Goal: Task Accomplishment & Management: Complete application form

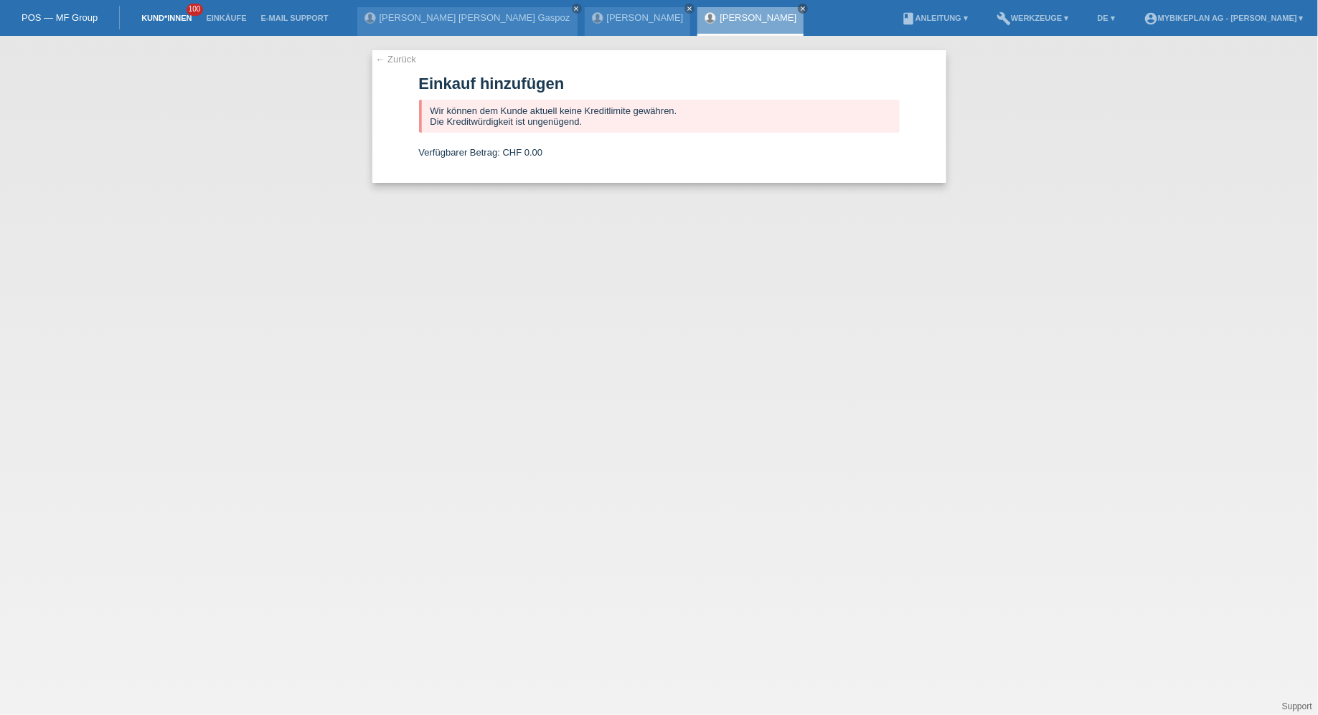
click at [156, 16] on link "Kund*innen" at bounding box center [166, 18] width 65 height 9
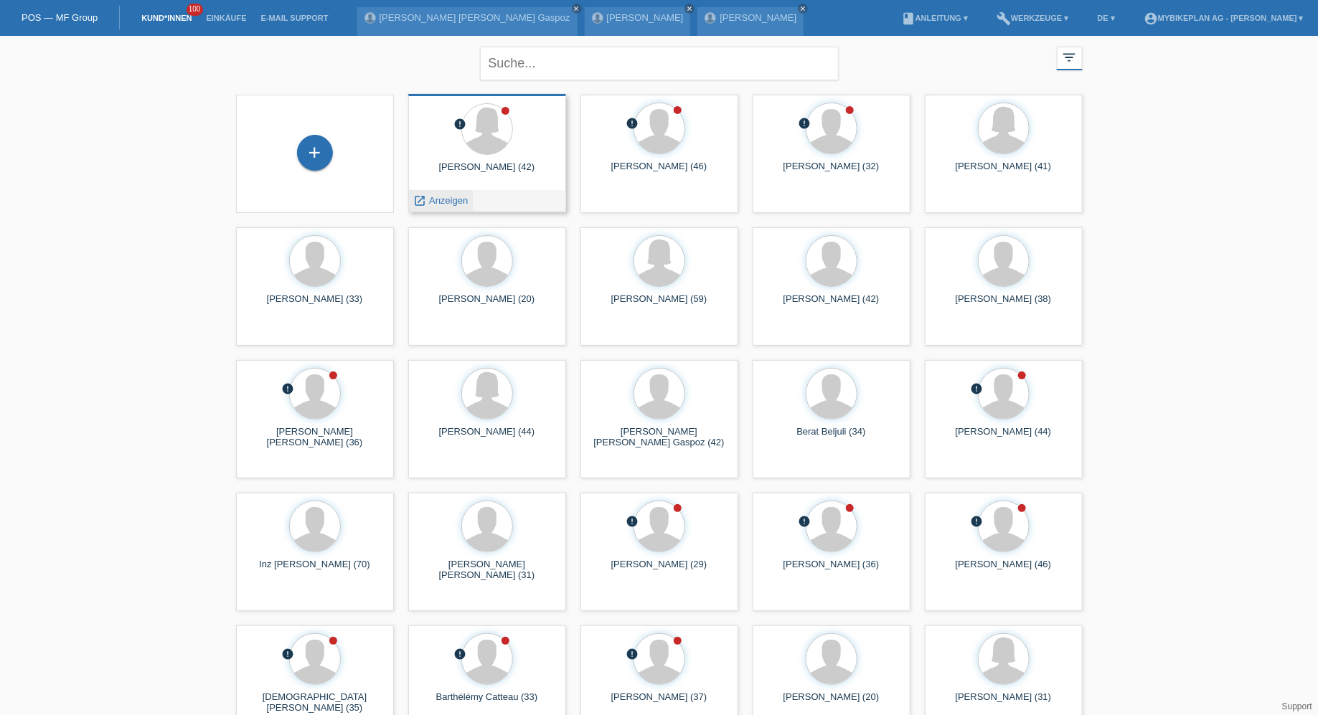
click at [428, 200] on link "launch Anzeigen" at bounding box center [441, 200] width 55 height 11
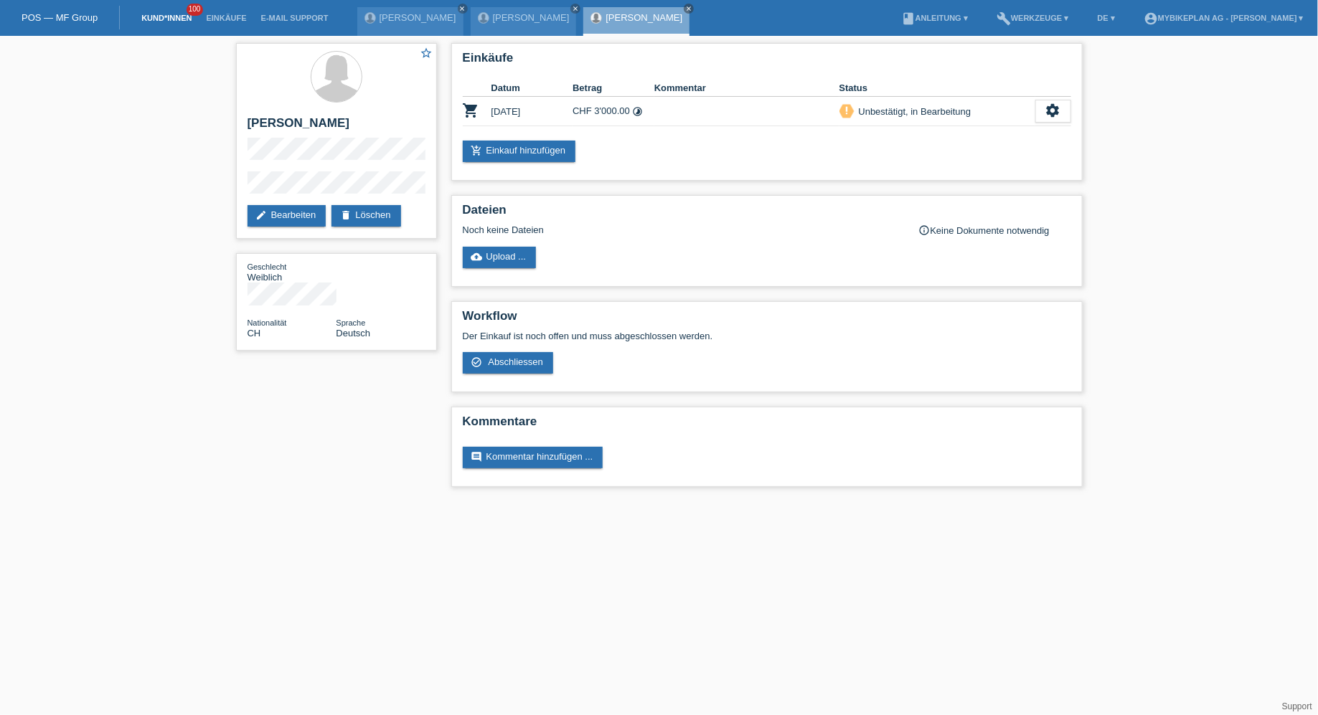
click at [156, 17] on link "Kund*innen" at bounding box center [166, 18] width 65 height 9
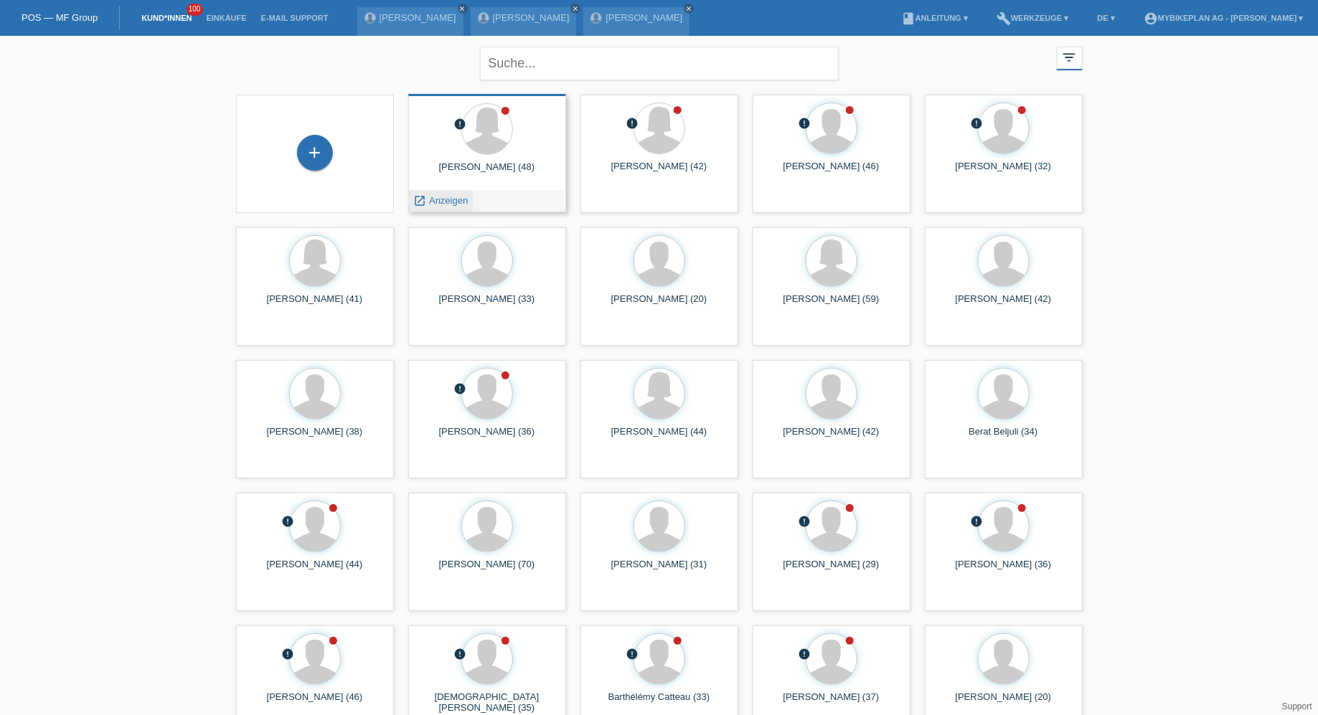
click at [439, 200] on span "Anzeigen" at bounding box center [448, 200] width 39 height 11
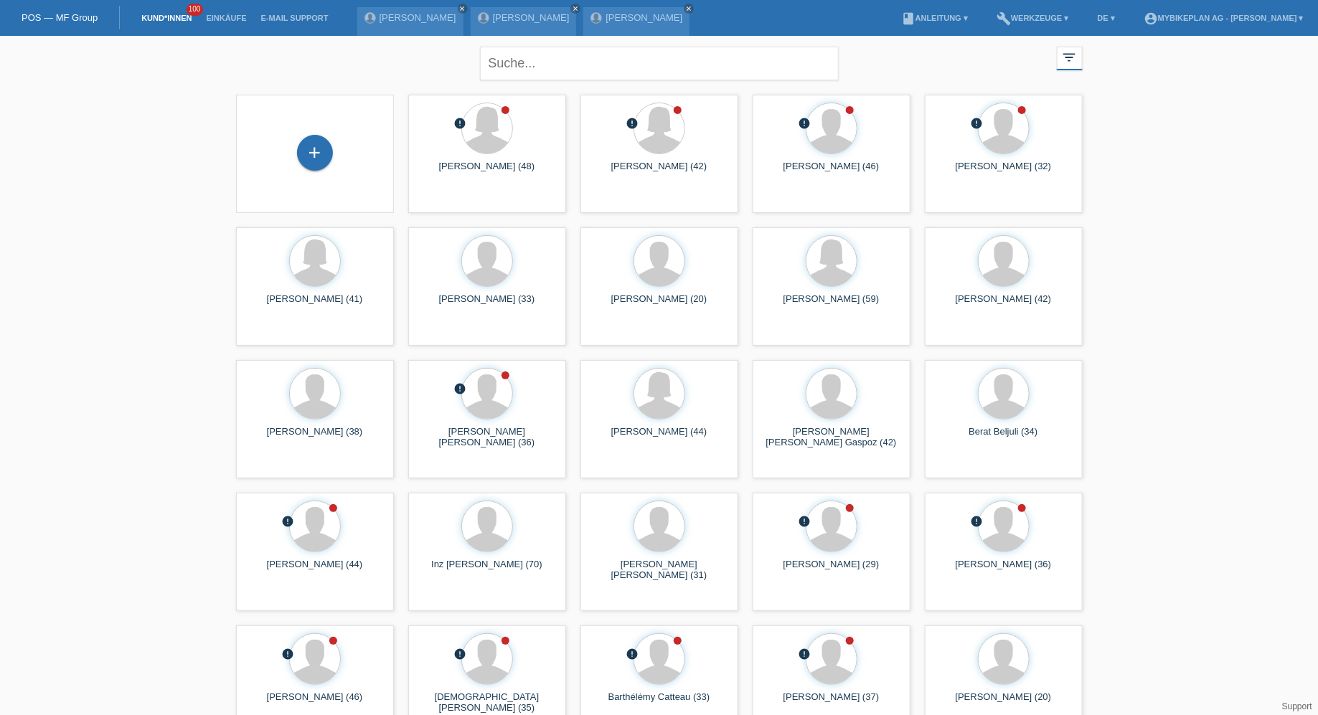
click at [335, 141] on div "+" at bounding box center [314, 154] width 135 height 38
click at [319, 155] on div "+" at bounding box center [315, 153] width 36 height 36
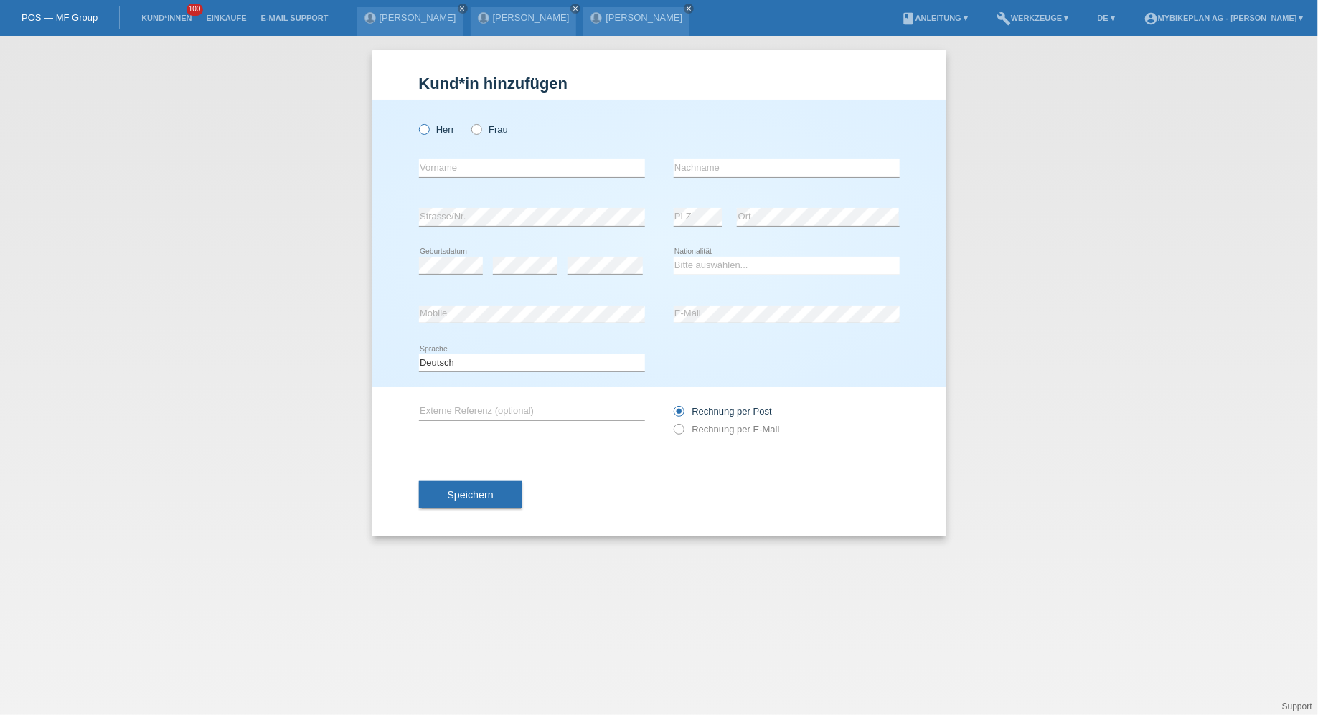
click at [437, 133] on label "Herr" at bounding box center [437, 129] width 36 height 11
click at [428, 133] on input "Herr" at bounding box center [423, 128] width 9 height 9
radio input "true"
click at [451, 161] on input "text" at bounding box center [532, 168] width 226 height 18
click at [453, 168] on input "Joao Miro" at bounding box center [532, 168] width 226 height 18
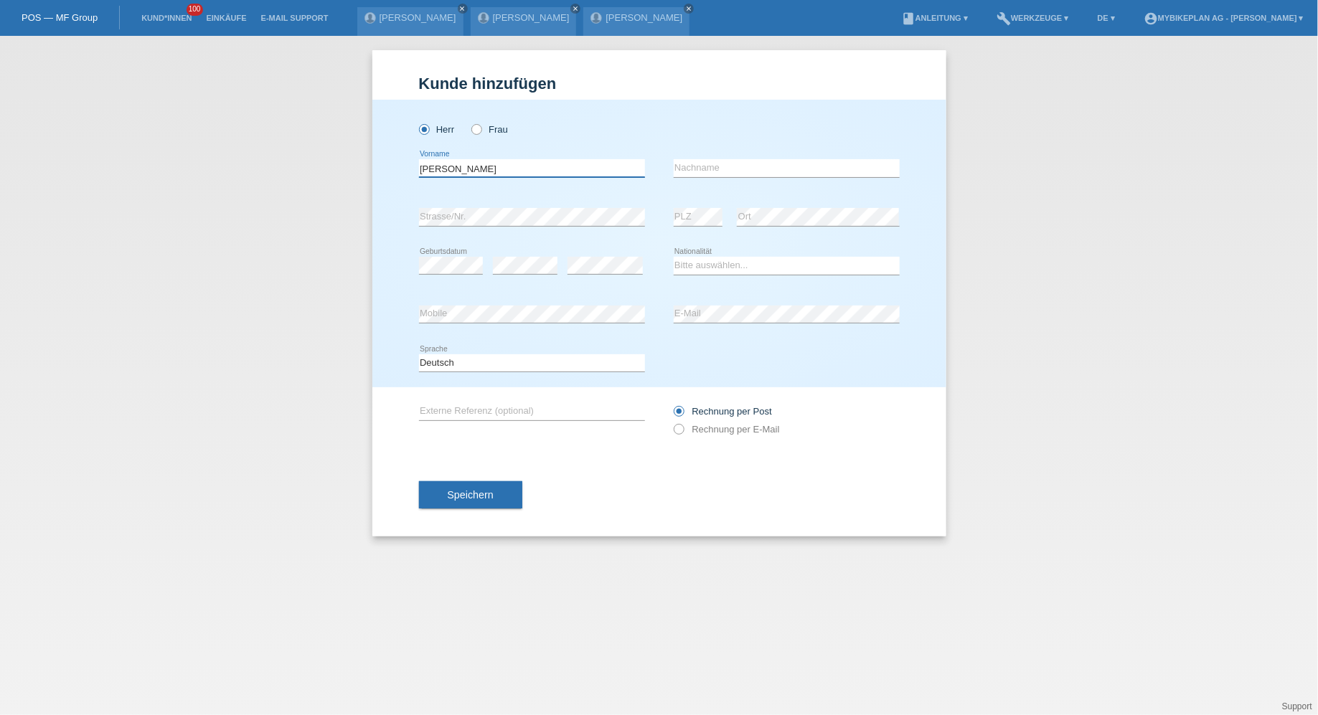
click at [453, 168] on input "Joao Miro" at bounding box center [532, 168] width 226 height 18
type input "Joao Vitor"
type input "De Mira Simoes"
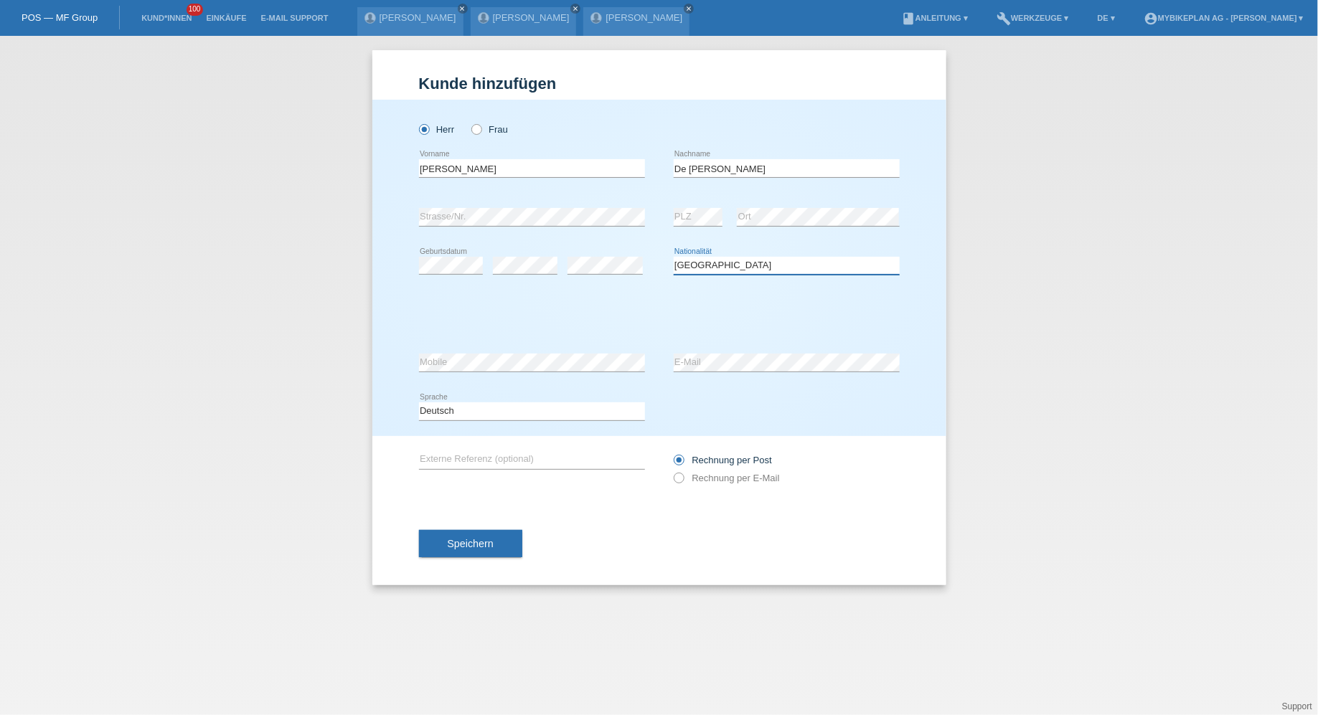
select select "PT"
select select "C"
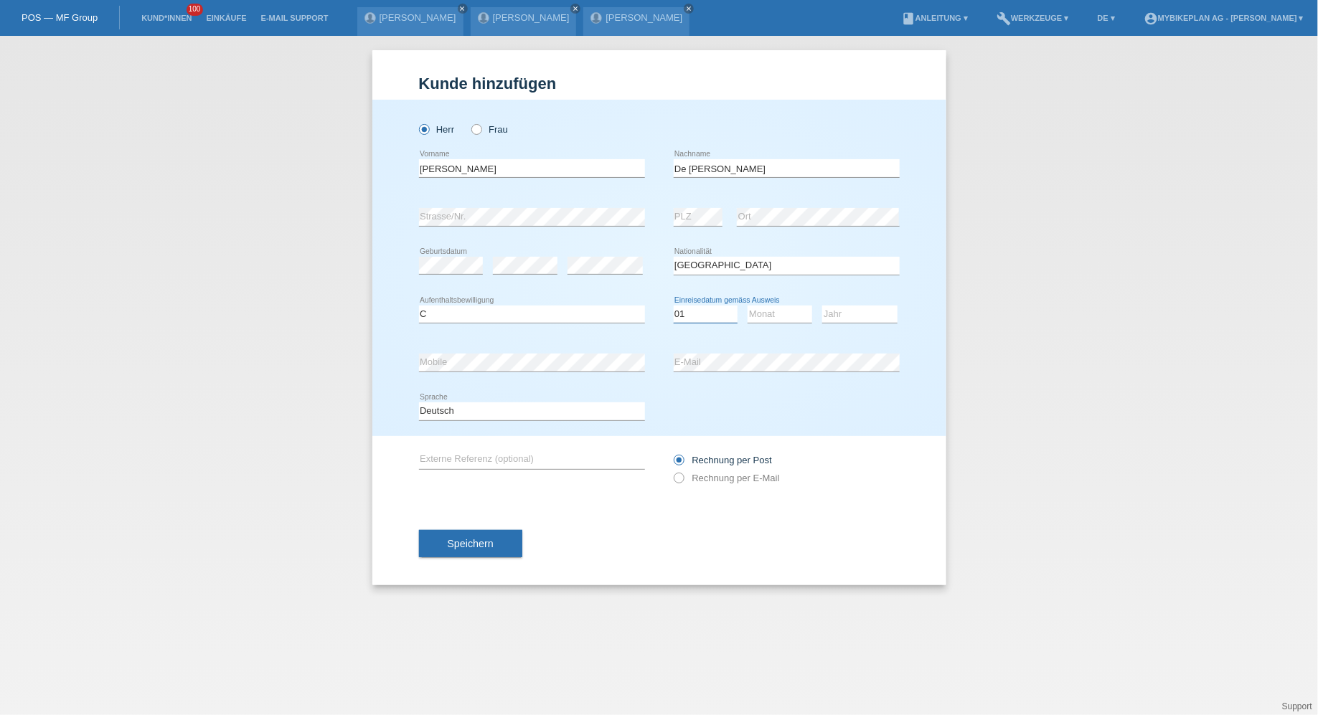
select select "06"
select select "07"
select select "1995"
click at [694, 475] on label "Rechnung per E-Mail" at bounding box center [727, 478] width 106 height 11
click at [683, 475] on input "Rechnung per E-Mail" at bounding box center [678, 482] width 9 height 18
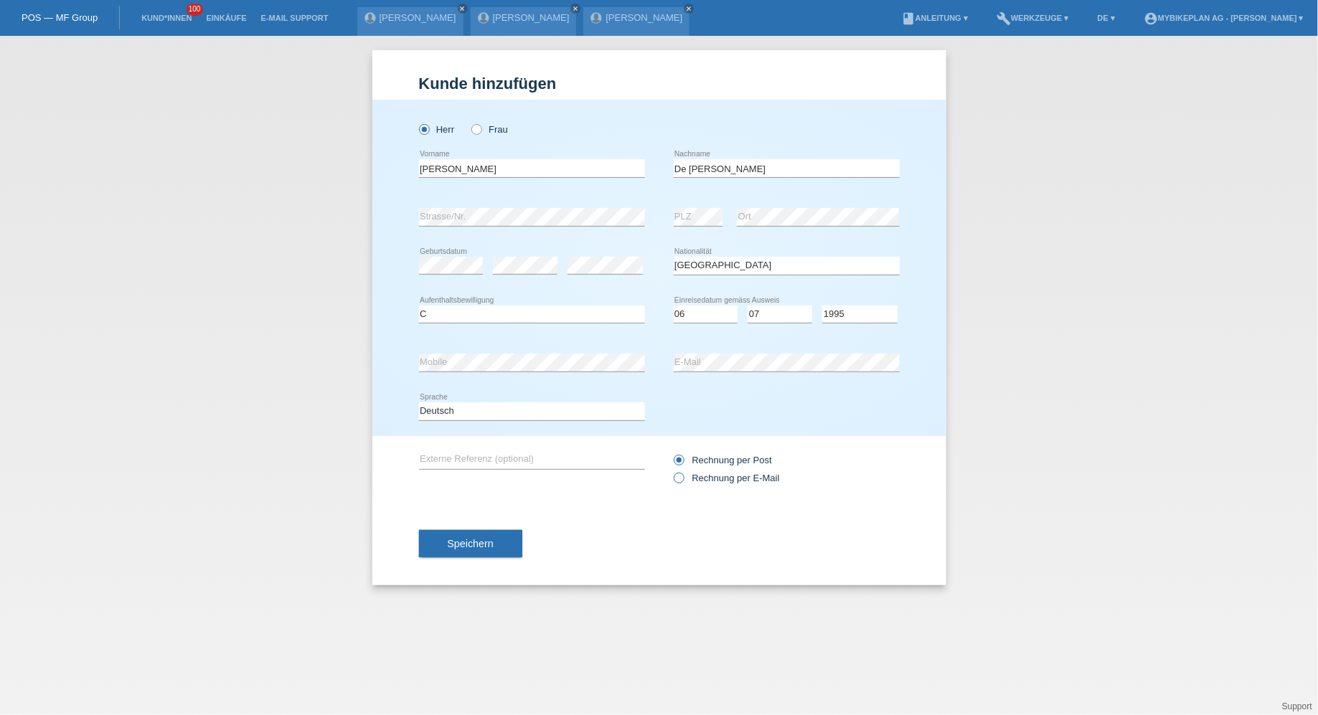
radio input "true"
click at [466, 544] on span "Speichern" at bounding box center [471, 543] width 46 height 11
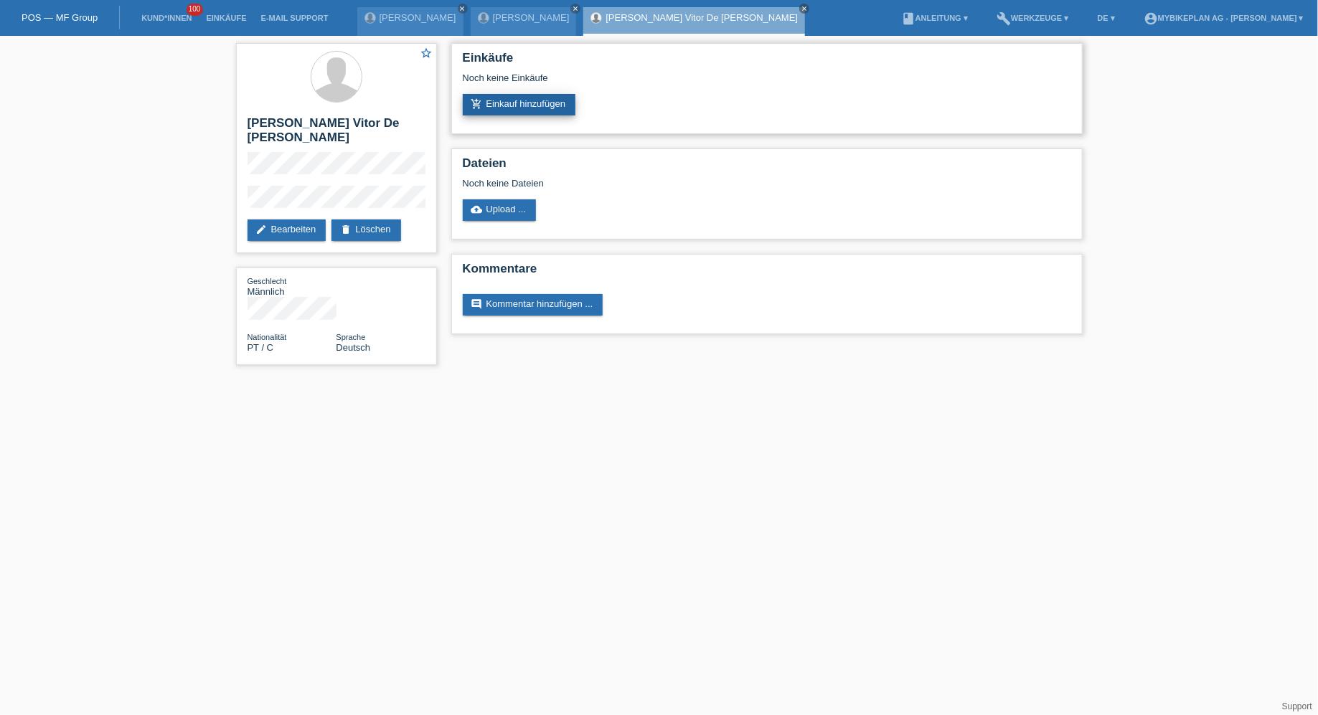
click at [537, 113] on link "add_shopping_cart Einkauf hinzufügen" at bounding box center [519, 105] width 113 height 22
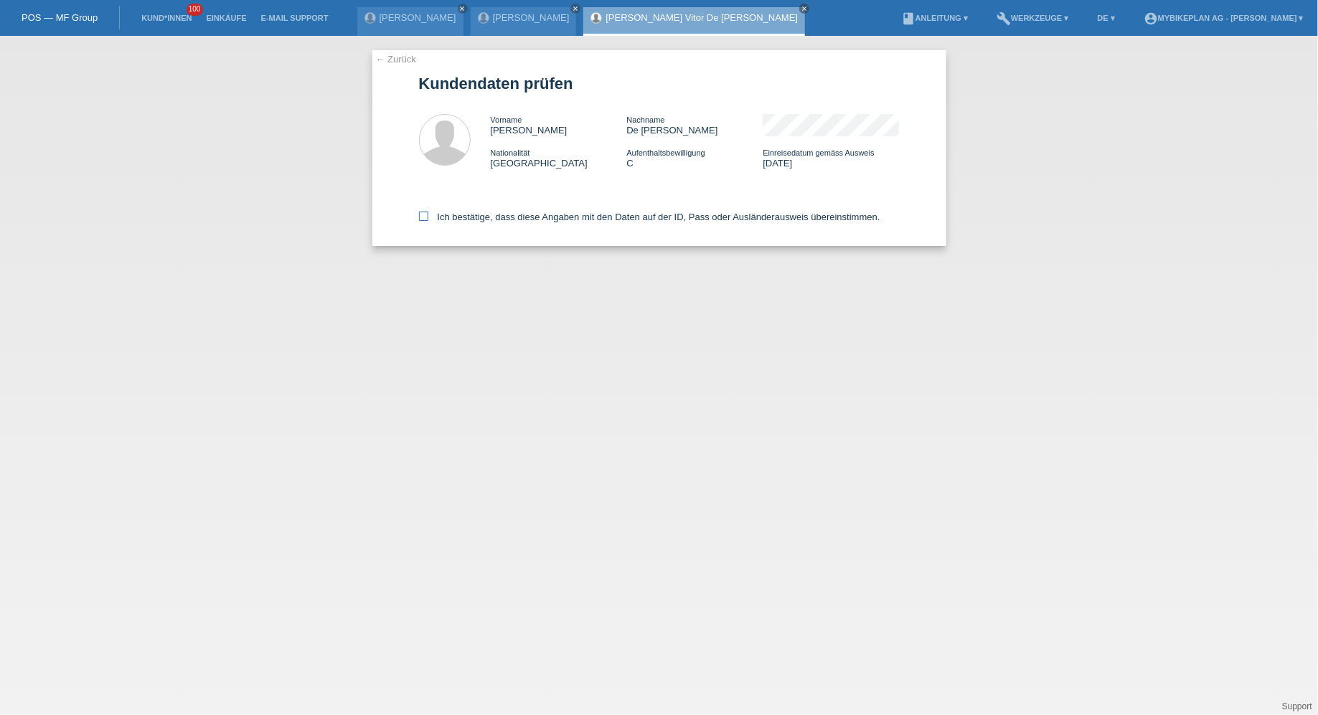
click at [492, 213] on label "Ich bestätige, dass diese Angaben mit den Daten auf der ID, Pass oder Ausländer…" at bounding box center [649, 217] width 461 height 11
click at [428, 213] on input "Ich bestätige, dass diese Angaben mit den Daten auf der ID, Pass oder Ausländer…" at bounding box center [423, 216] width 9 height 9
checkbox input "true"
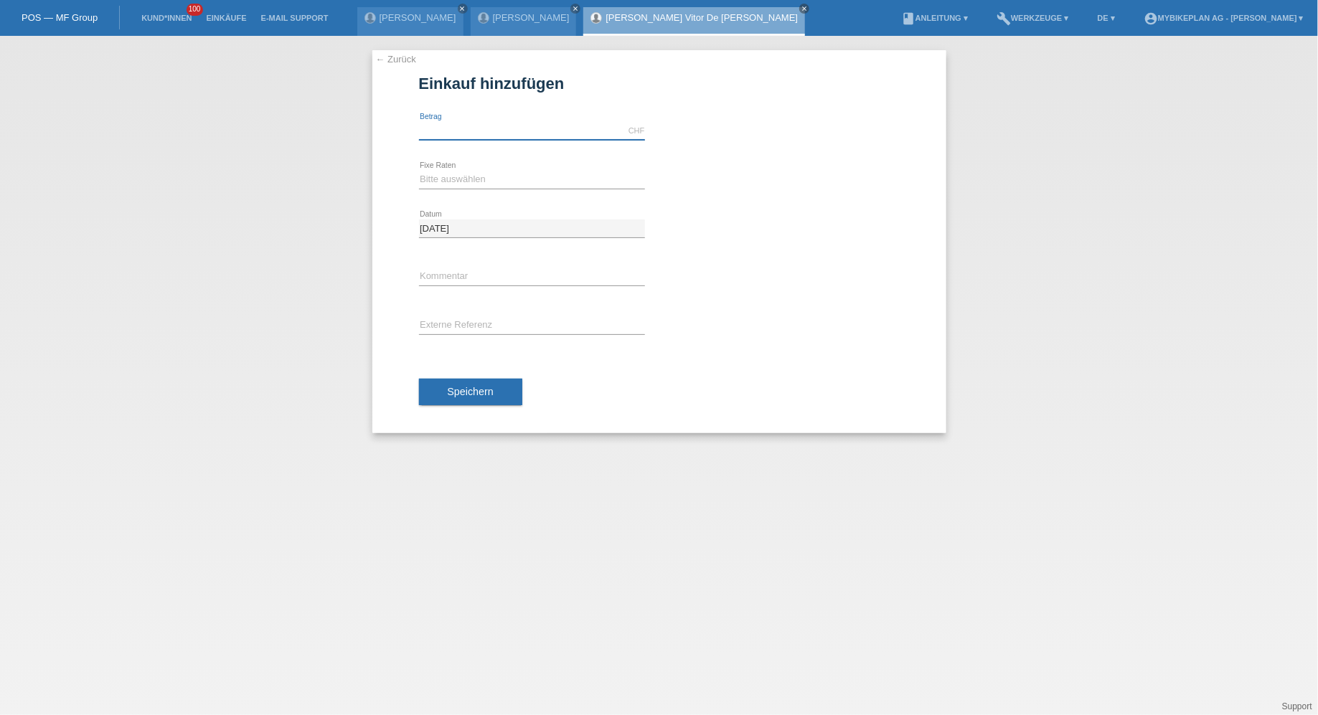
click at [490, 122] on input "text" at bounding box center [532, 131] width 226 height 18
type input "3999.00"
click at [463, 189] on div "Bitte auswählen 6 Raten 12 Raten 18 Raten 24 Raten 36 Raten 48 Raten error Fixe…" at bounding box center [532, 180] width 226 height 49
click at [460, 185] on select "Bitte auswählen 6 Raten 12 Raten 18 Raten 24 Raten 36 Raten 48 Raten" at bounding box center [532, 179] width 226 height 17
select select "488"
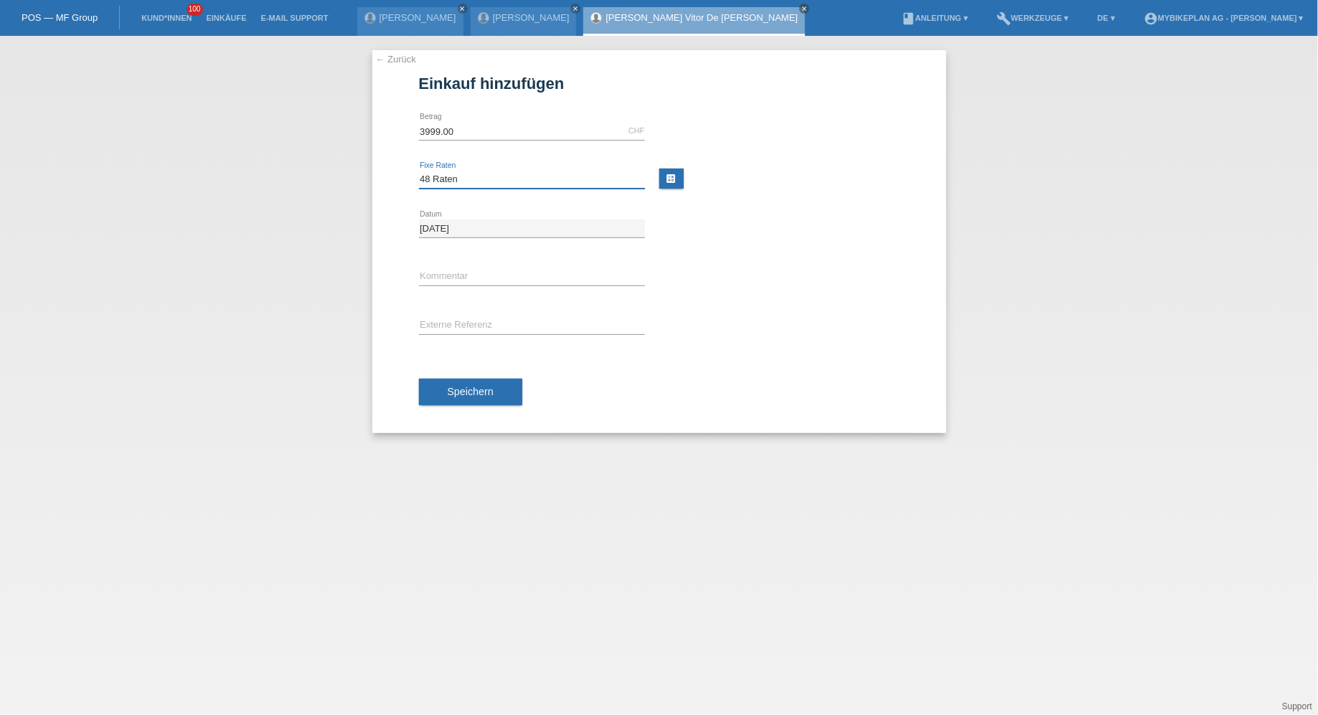
click at [419, 171] on select "Bitte auswählen 6 Raten 12 Raten 18 Raten 24 Raten 36 Raten 48 Raten" at bounding box center [532, 179] width 226 height 17
click at [448, 328] on input "text" at bounding box center [532, 326] width 226 height 18
paste input "43728341625"
type input "43728341625"
click at [460, 396] on button "Speichern" at bounding box center [470, 392] width 103 height 27
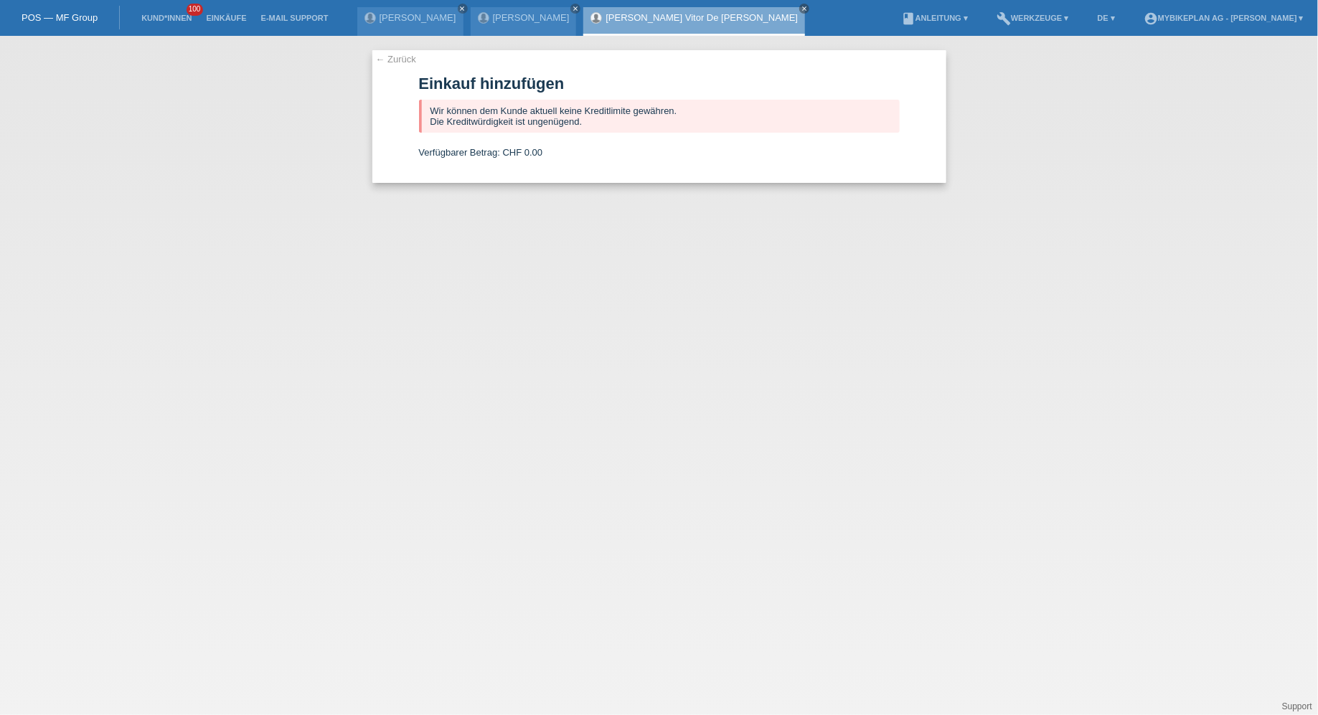
click at [156, 10] on li "Kund*innen 100" at bounding box center [166, 18] width 65 height 37
click at [162, 19] on link "Kund*innen" at bounding box center [166, 18] width 65 height 9
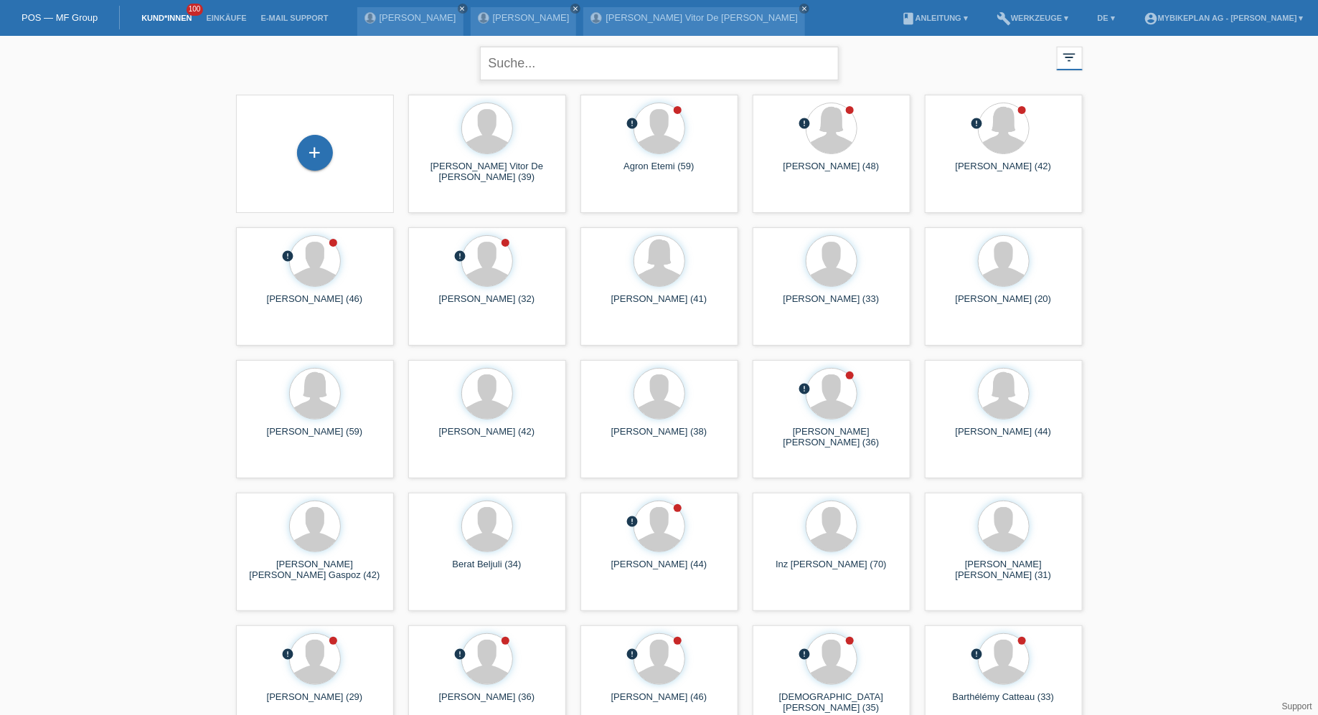
click at [555, 70] on input "text" at bounding box center [659, 64] width 359 height 34
type input "[PERSON_NAME]"
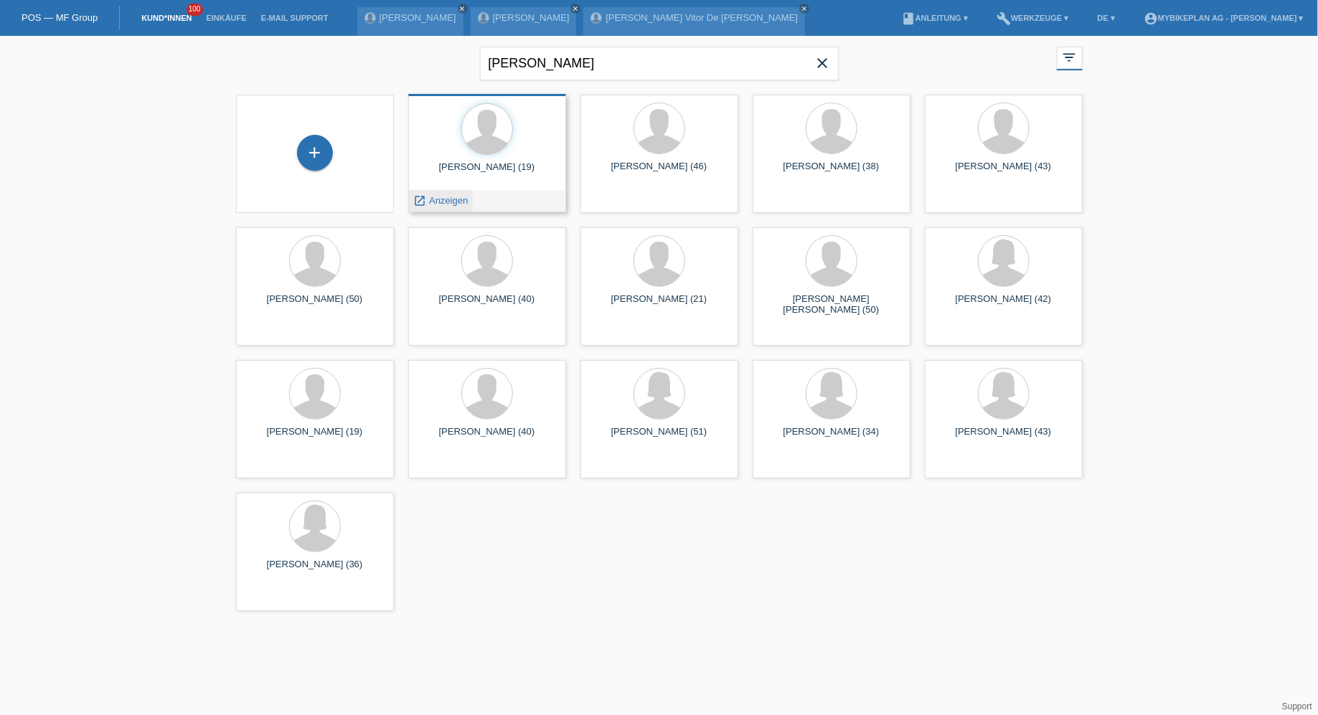
click at [449, 198] on span "Anzeigen" at bounding box center [448, 200] width 39 height 11
click at [837, 54] on input "[PERSON_NAME]" at bounding box center [659, 64] width 359 height 34
click at [827, 57] on icon "close" at bounding box center [822, 63] width 17 height 17
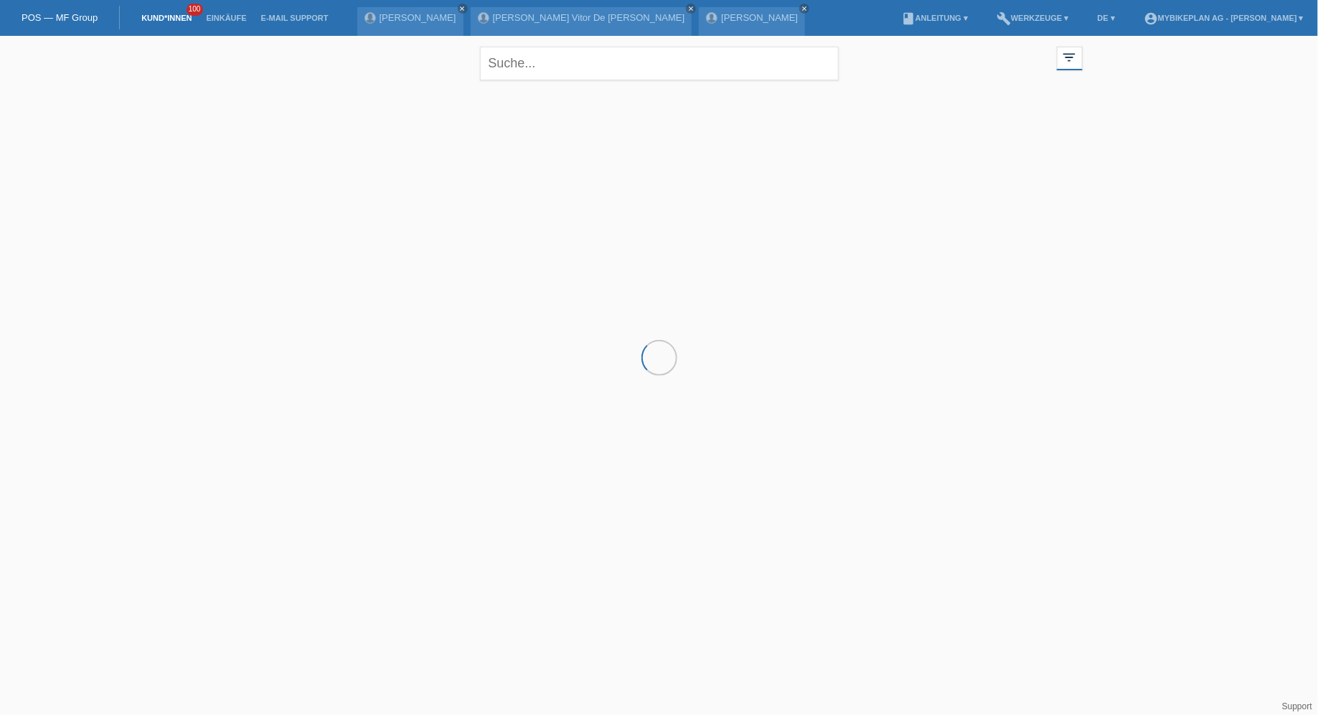
click at [307, 151] on div at bounding box center [659, 159] width 861 height 143
click at [321, 154] on div "+" at bounding box center [315, 153] width 36 height 36
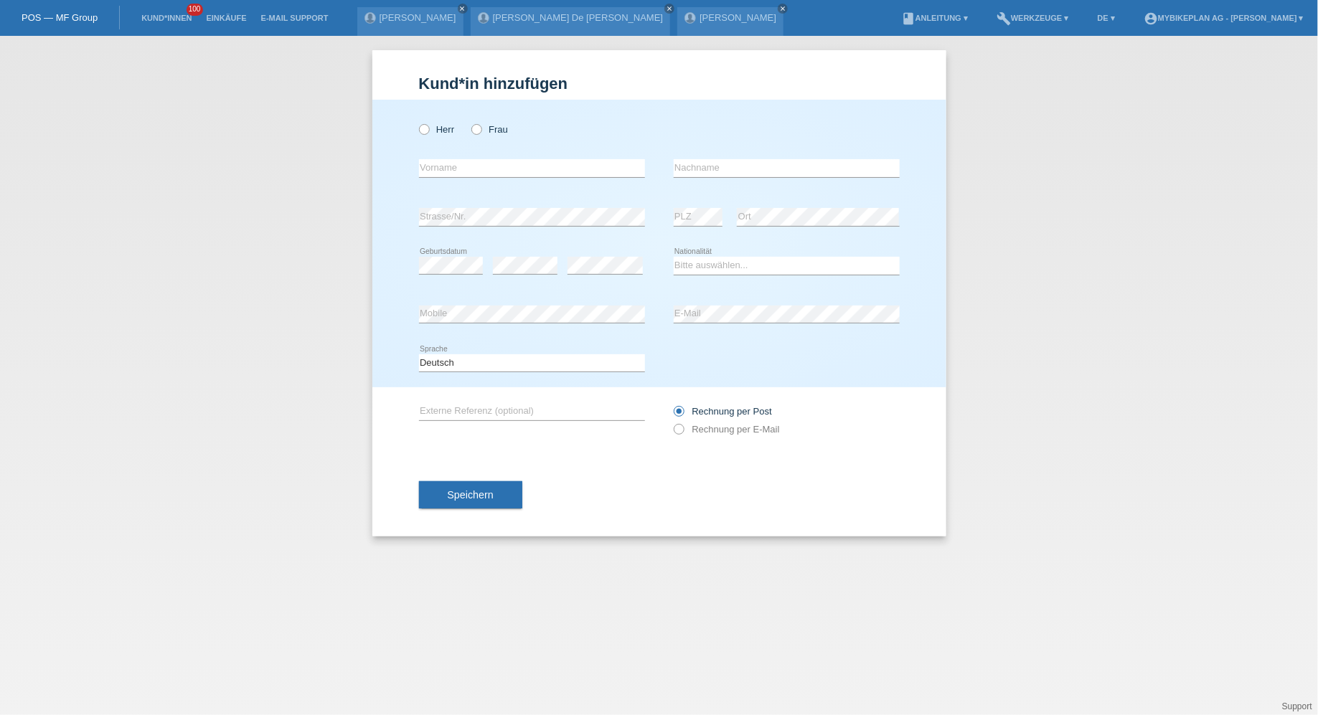
click at [418, 126] on div "Herr Frau error Vorname error" at bounding box center [659, 244] width 574 height 288
click at [428, 122] on div "Herr Frau" at bounding box center [532, 129] width 226 height 29
click at [416, 122] on icon at bounding box center [416, 122] width 0 height 0
click at [427, 126] on input "Herr" at bounding box center [423, 128] width 9 height 9
radio input "true"
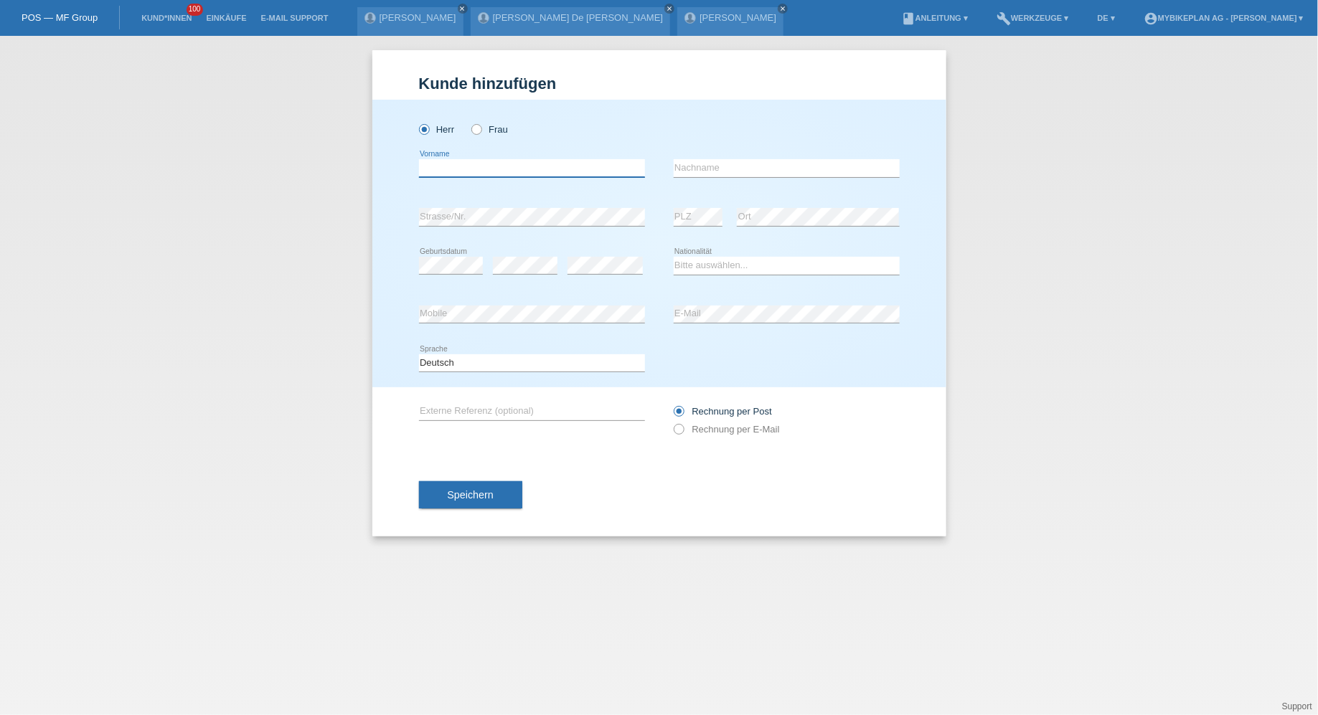
click at [437, 160] on input "text" at bounding box center [532, 168] width 226 height 18
paste input "[PERSON_NAME]"
click at [482, 164] on input "[PERSON_NAME]" at bounding box center [532, 168] width 226 height 18
type input "Damion"
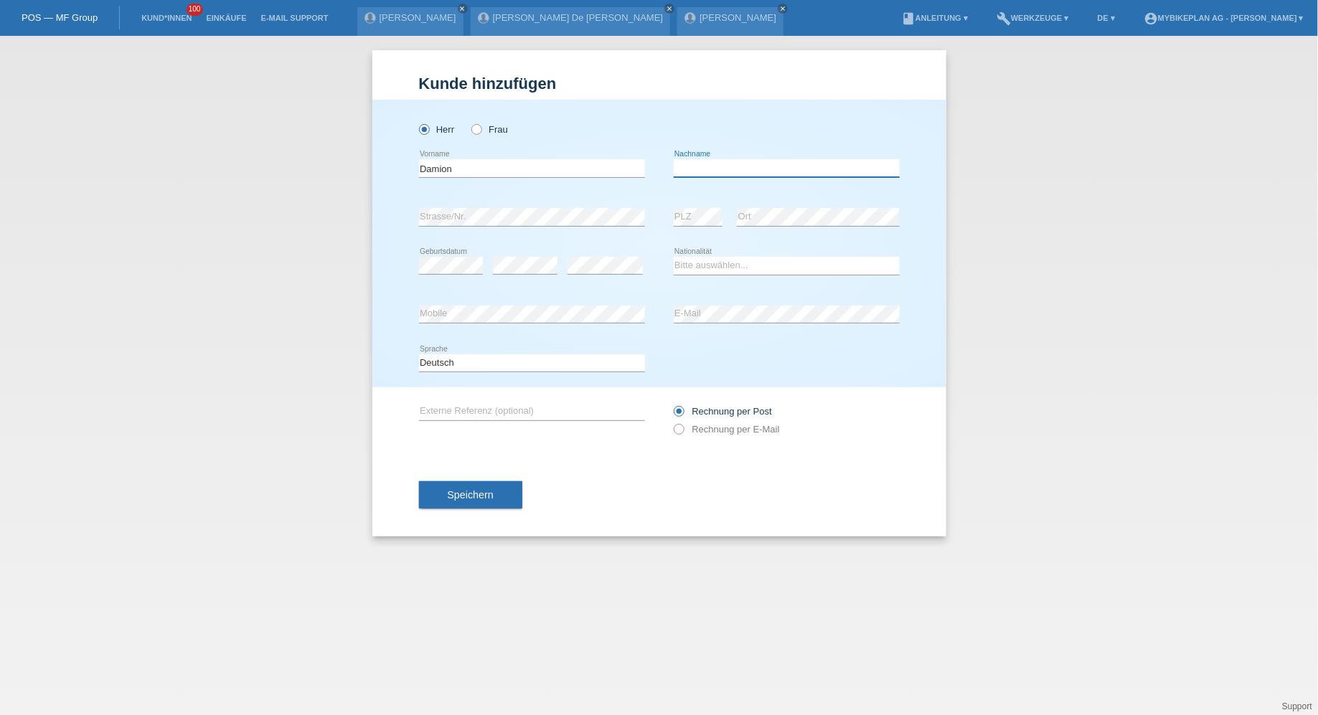
paste input "Lashley"
type input "Lashley"
select select "CH"
click at [709, 424] on label "Rechnung per E-Mail" at bounding box center [727, 429] width 106 height 11
click at [683, 424] on input "Rechnung per E-Mail" at bounding box center [678, 433] width 9 height 18
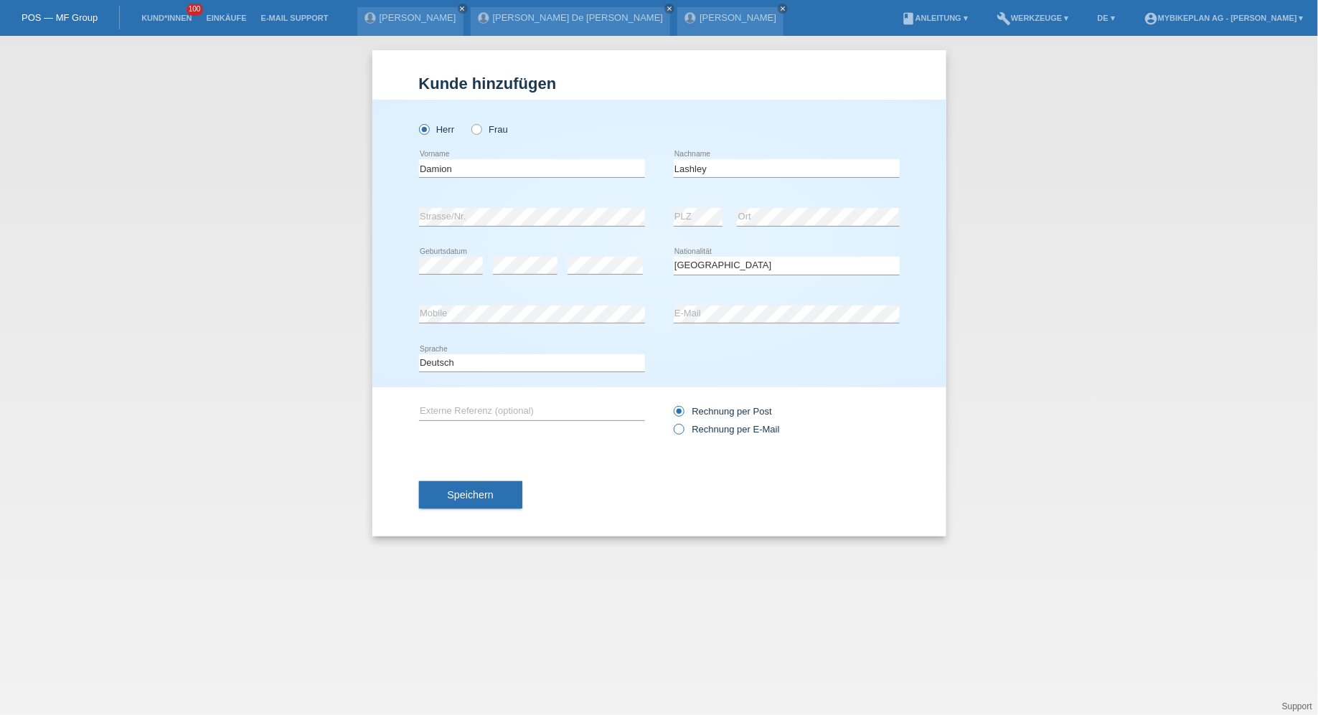
radio input "true"
click at [506, 479] on div "Speichern" at bounding box center [659, 494] width 481 height 83
click at [502, 496] on button "Speichern" at bounding box center [470, 494] width 103 height 27
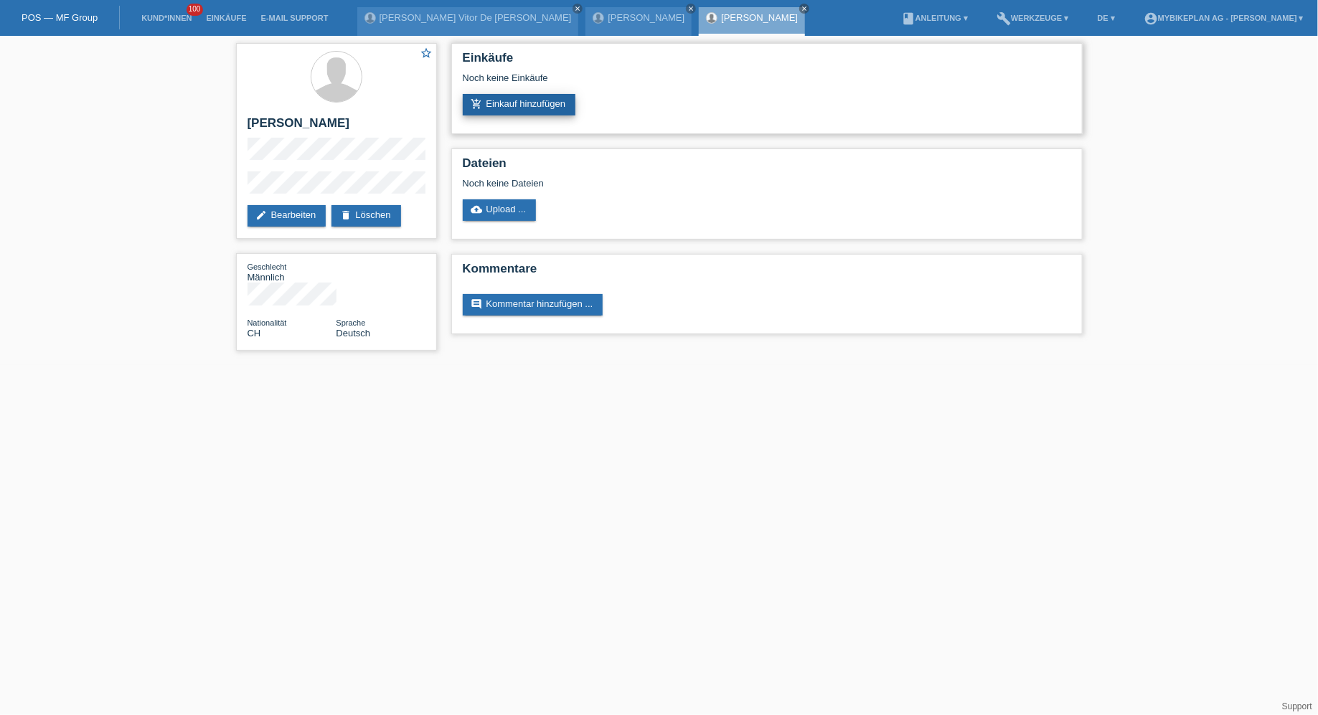
click at [497, 108] on link "add_shopping_cart Einkauf hinzufügen" at bounding box center [519, 105] width 113 height 22
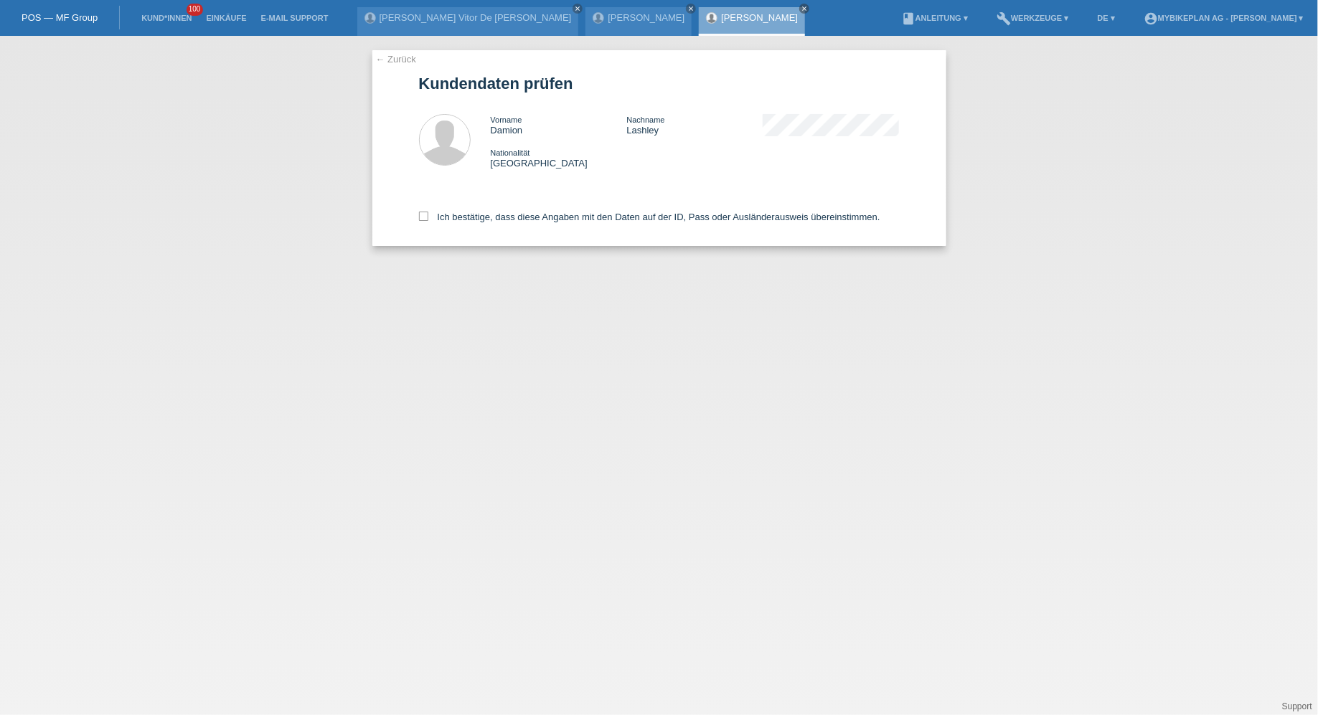
click at [476, 232] on div "Ich bestätige, dass diese Angaben mit den Daten auf der ID, Pass oder Ausländer…" at bounding box center [659, 214] width 481 height 63
click at [482, 217] on label "Ich bestätige, dass diese Angaben mit den Daten auf der ID, Pass oder Ausländer…" at bounding box center [649, 217] width 461 height 11
click at [428, 217] on input "Ich bestätige, dass diese Angaben mit den Daten auf der ID, Pass oder Ausländer…" at bounding box center [423, 216] width 9 height 9
checkbox input "true"
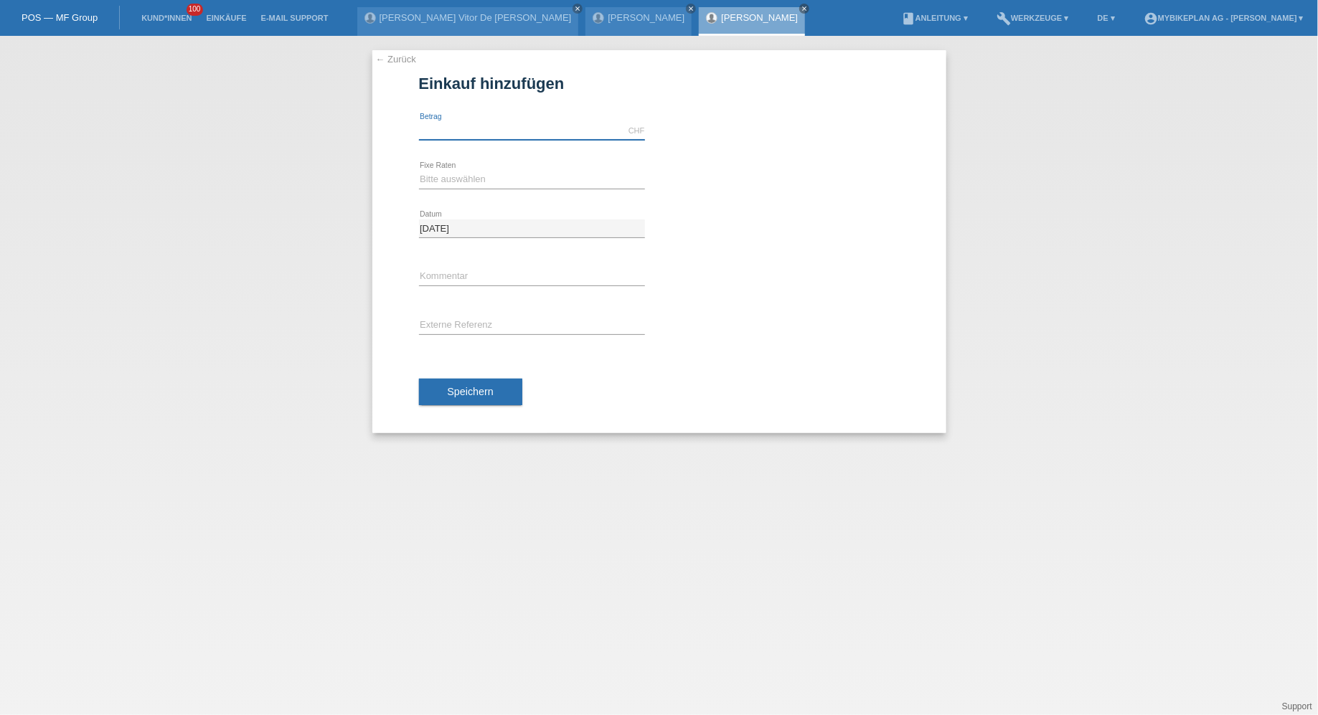
click at [514, 133] on input "text" at bounding box center [532, 131] width 226 height 18
type input "15000.00"
click at [459, 178] on select "Bitte auswählen 6 Raten 12 Raten 18 Raten 24 Raten 36 Raten 48 Raten" at bounding box center [532, 179] width 226 height 17
select select "488"
click at [419, 171] on select "Bitte auswählen 6 Raten 12 Raten 18 Raten 24 Raten 36 Raten 48 Raten" at bounding box center [532, 179] width 226 height 17
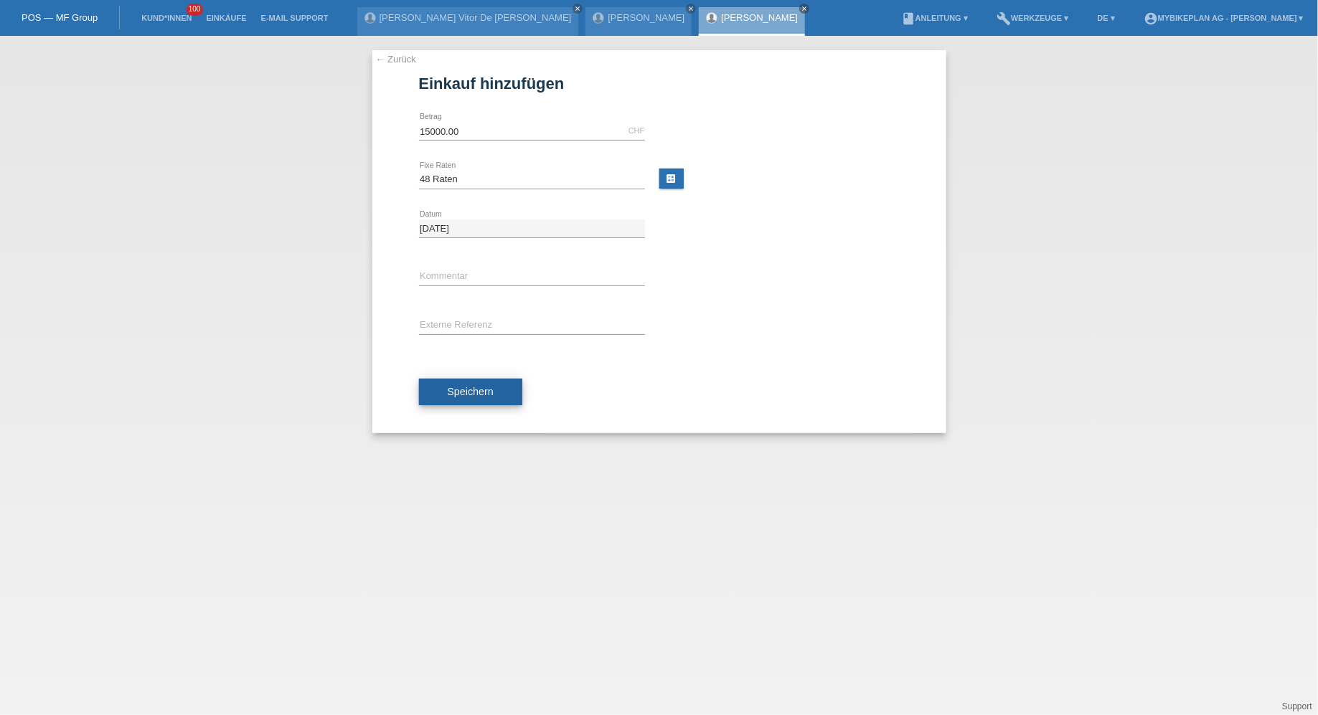
click at [458, 383] on button "Speichern" at bounding box center [470, 392] width 103 height 27
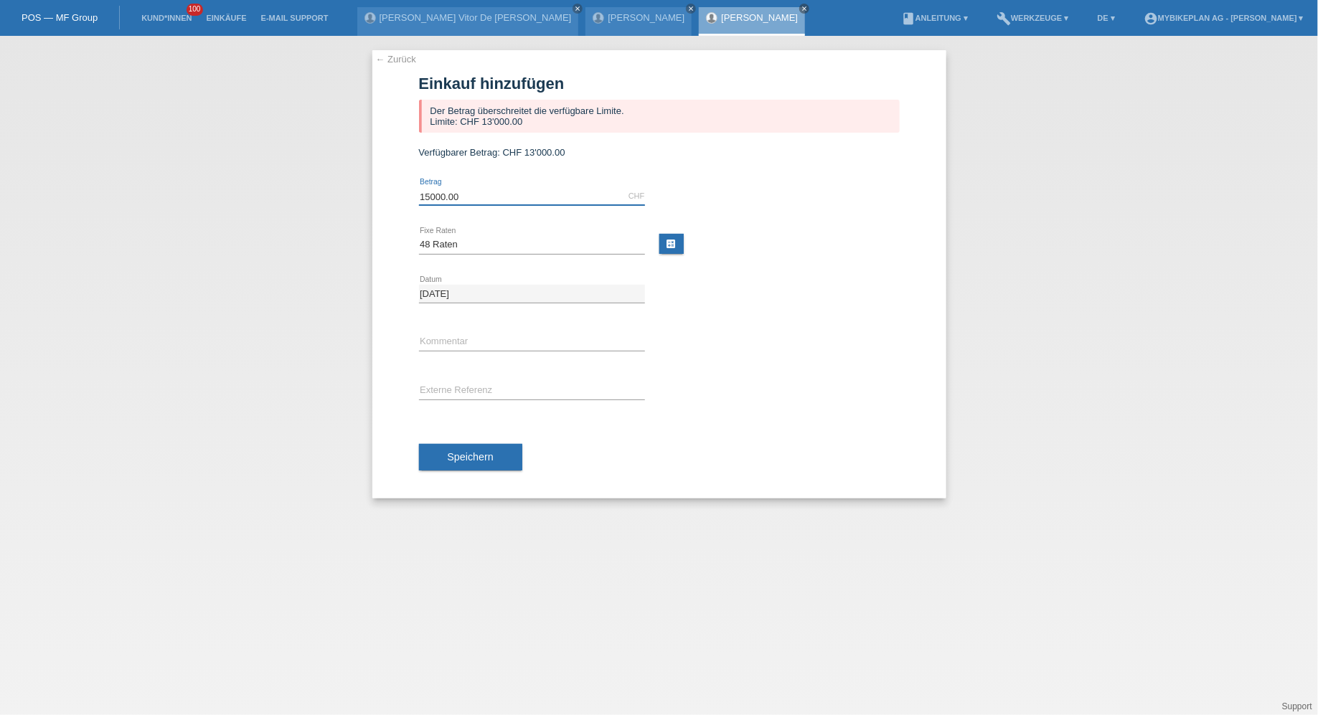
click at [445, 205] on input "15000.00" at bounding box center [532, 196] width 226 height 18
type input "13000.00"
click at [451, 443] on div "Speichern" at bounding box center [659, 457] width 481 height 83
click at [452, 462] on span "Speichern" at bounding box center [471, 456] width 46 height 11
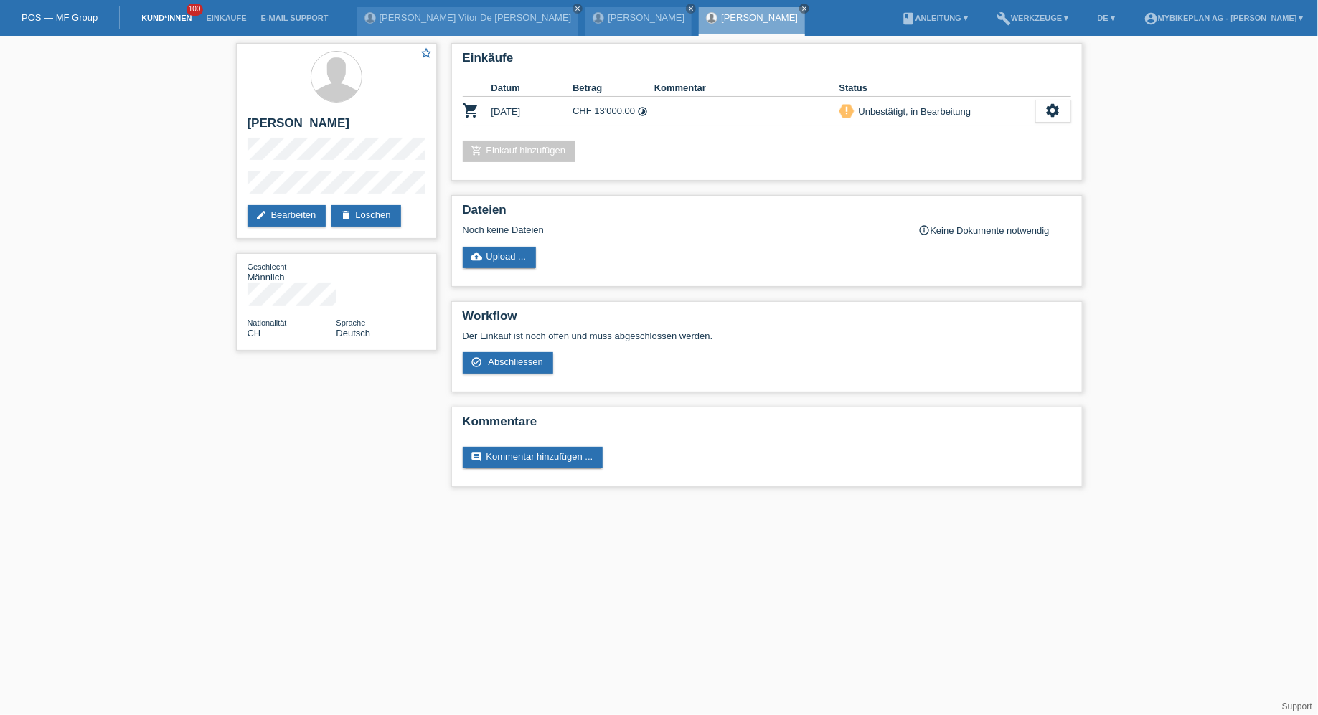
click at [157, 22] on link "Kund*innen" at bounding box center [166, 18] width 65 height 9
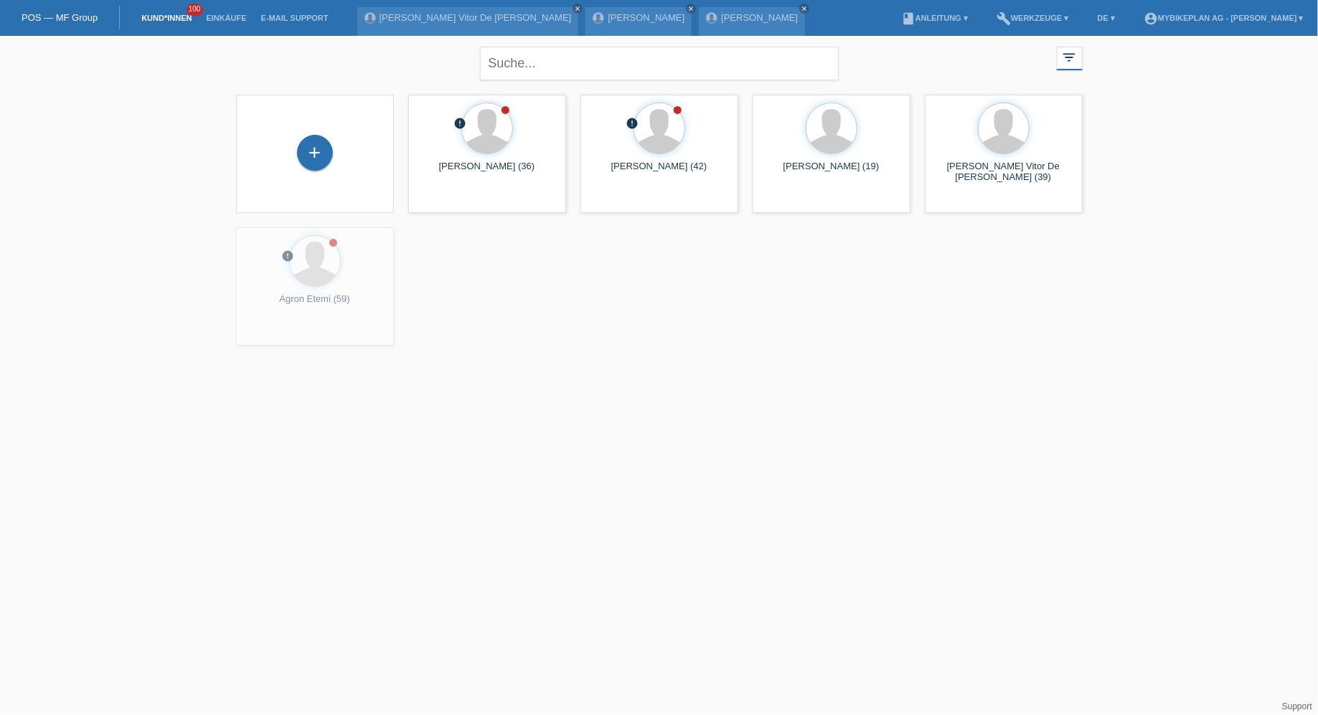
click at [296, 147] on div "+" at bounding box center [314, 154] width 135 height 38
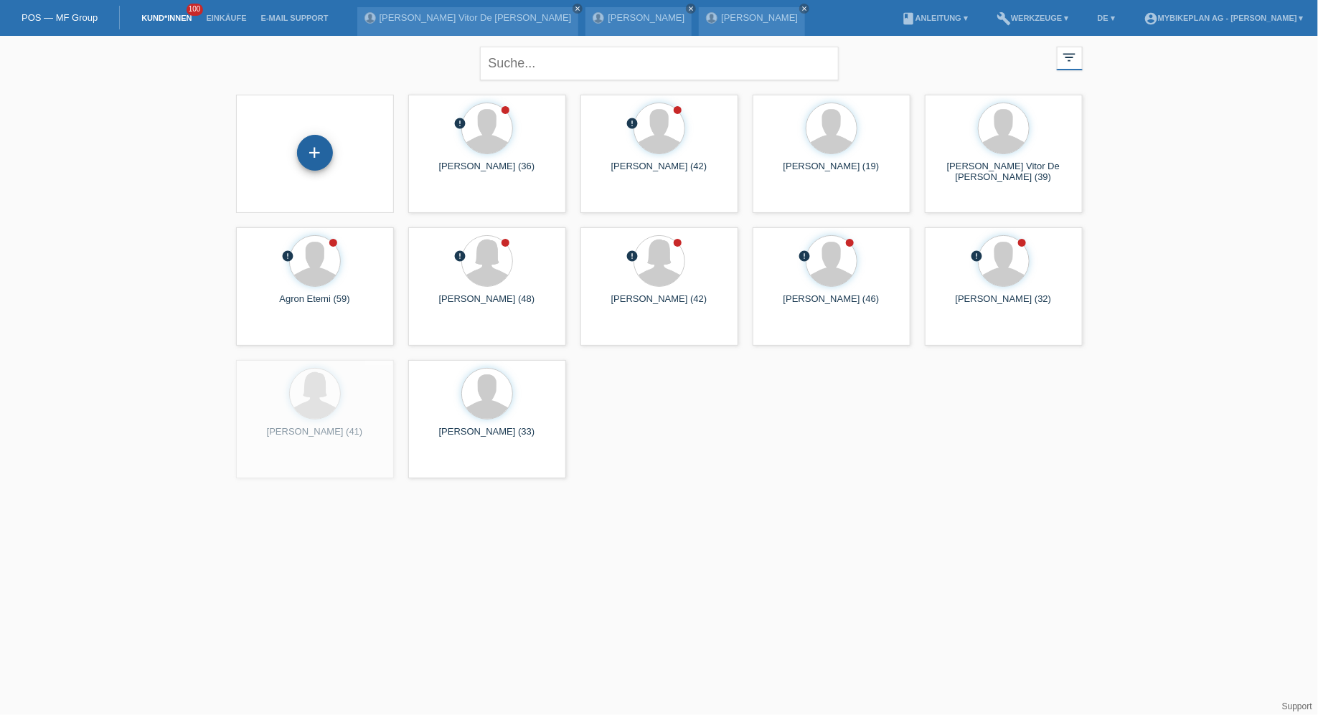
click at [313, 148] on div "+" at bounding box center [315, 153] width 36 height 36
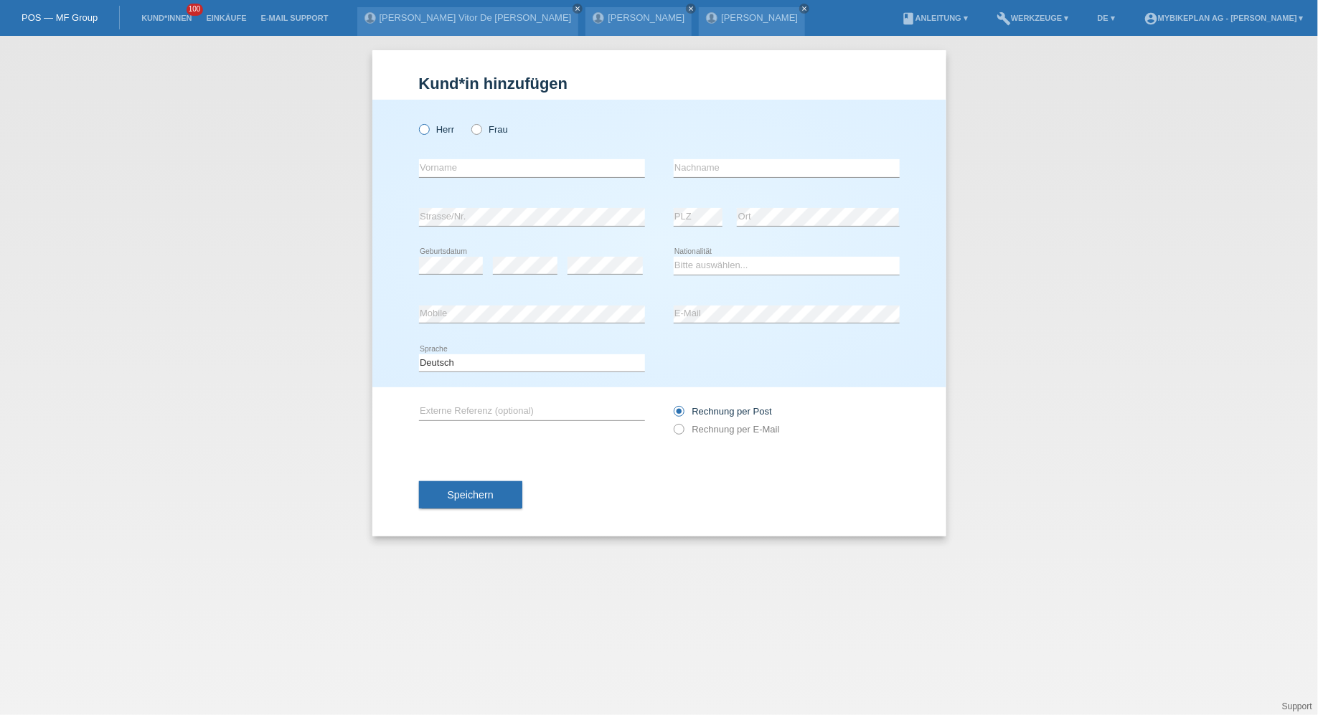
click at [416, 122] on icon at bounding box center [416, 122] width 0 height 0
click at [423, 133] on input "Herr" at bounding box center [423, 128] width 9 height 9
radio input "true"
click at [460, 175] on input "text" at bounding box center [532, 168] width 226 height 18
paste input "[PERSON_NAME]"
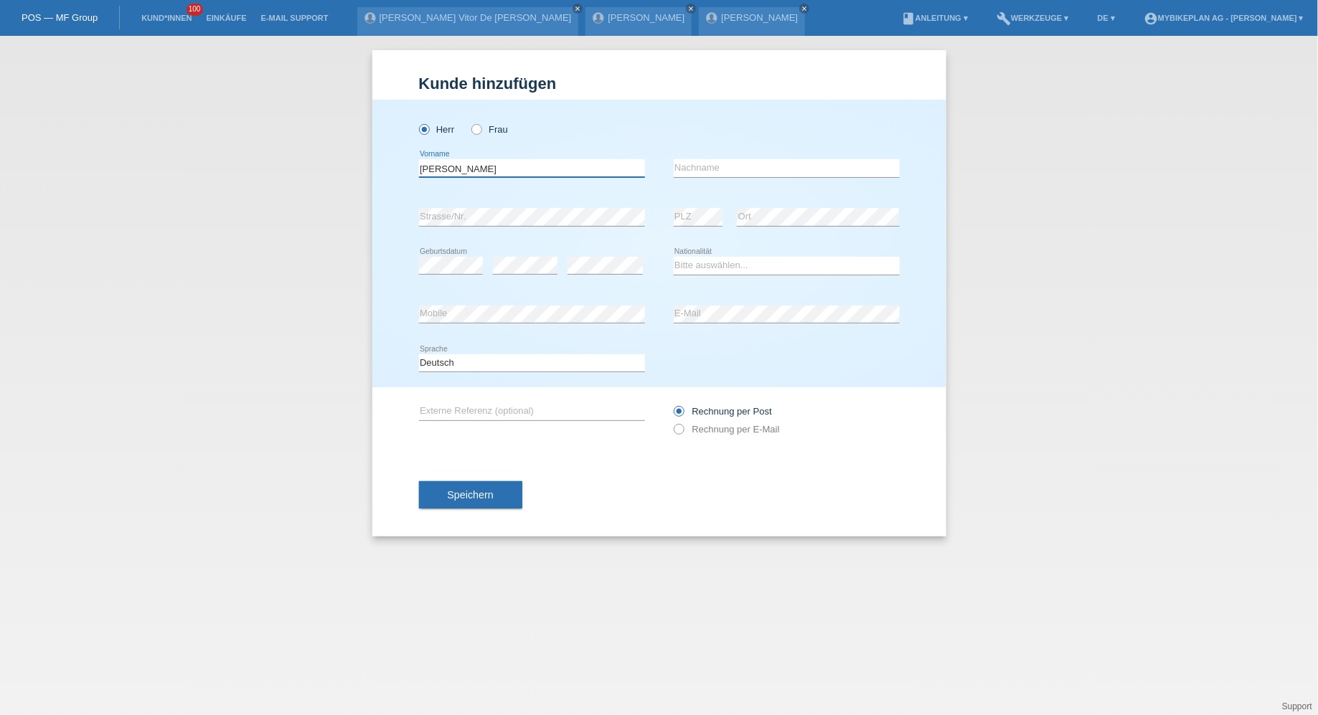
click at [470, 163] on input "[PERSON_NAME]" at bounding box center [532, 168] width 226 height 18
click at [463, 172] on input "[PERSON_NAME]" at bounding box center [532, 168] width 226 height 18
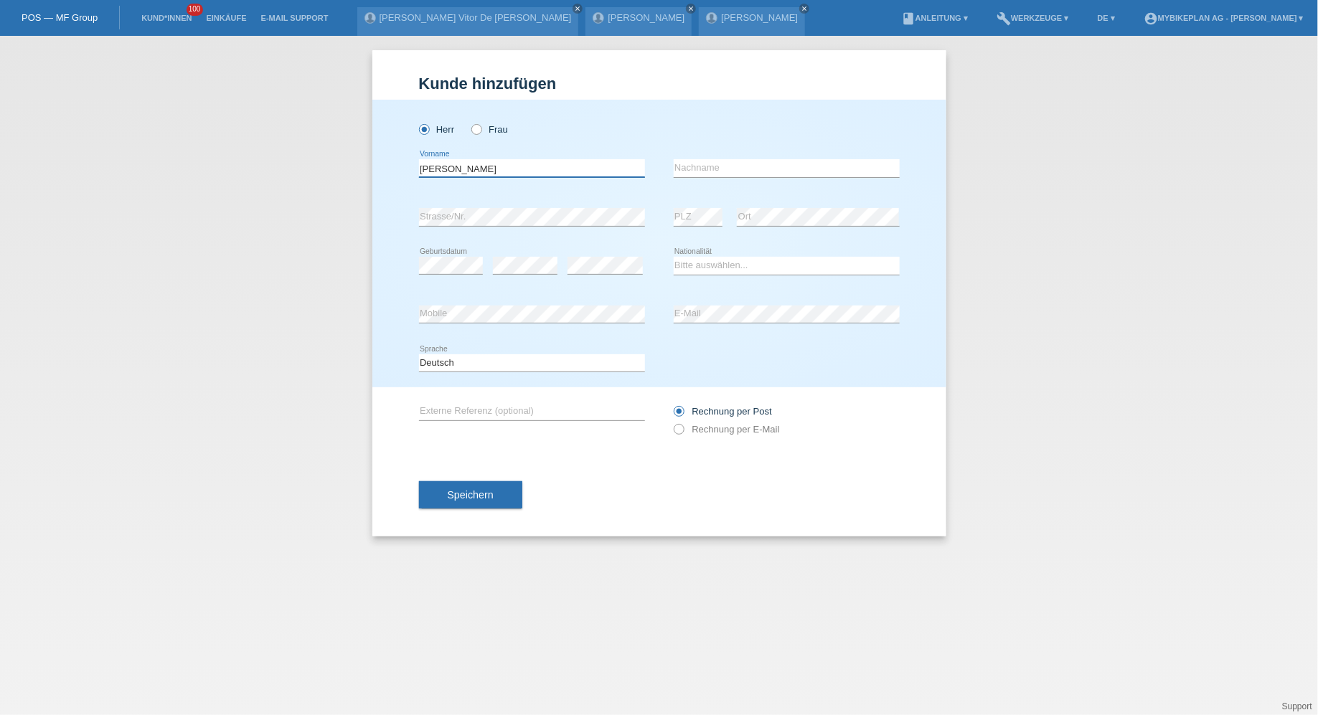
click at [463, 172] on input "[PERSON_NAME]" at bounding box center [532, 168] width 226 height 18
type input "Erich"
paste input "Schnider"
type input "Schnider"
select select "CH"
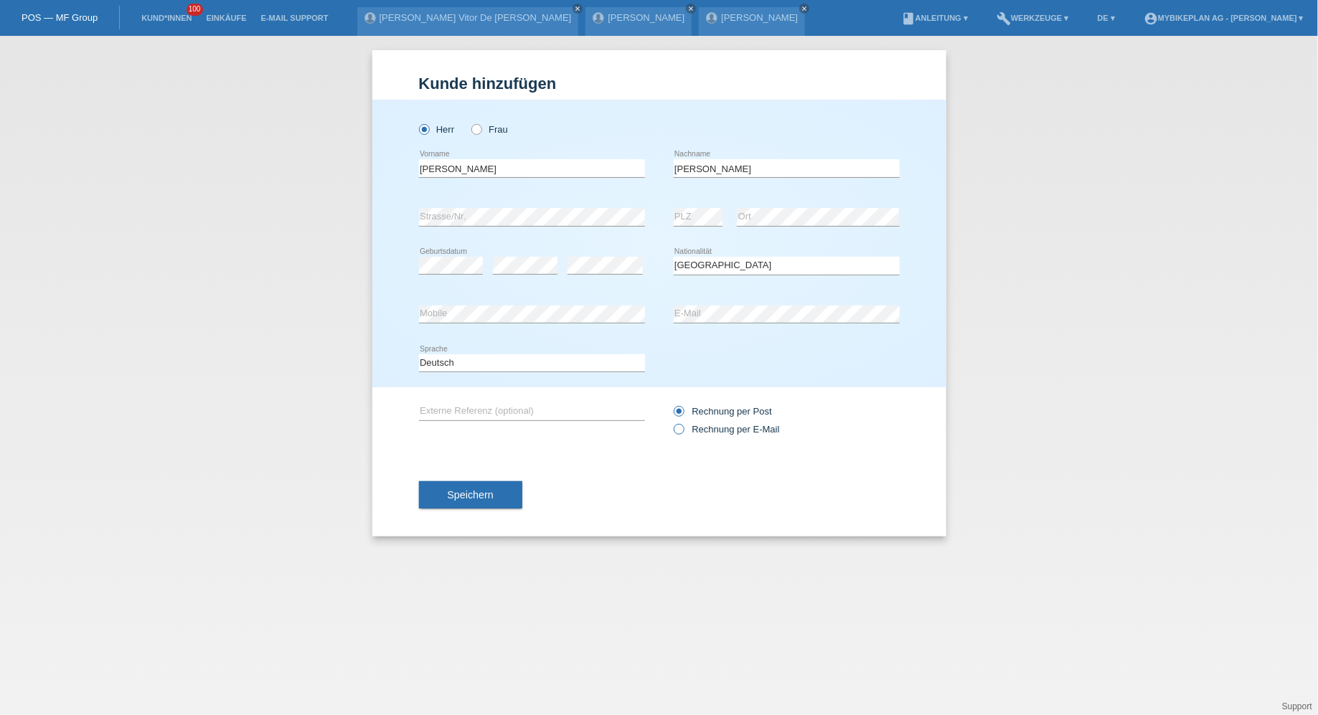
click at [706, 433] on label "Rechnung per E-Mail" at bounding box center [727, 429] width 106 height 11
click at [683, 433] on input "Rechnung per E-Mail" at bounding box center [678, 433] width 9 height 18
radio input "true"
click at [506, 511] on div "Speichern" at bounding box center [659, 494] width 481 height 83
click at [496, 486] on button "Speichern" at bounding box center [470, 494] width 103 height 27
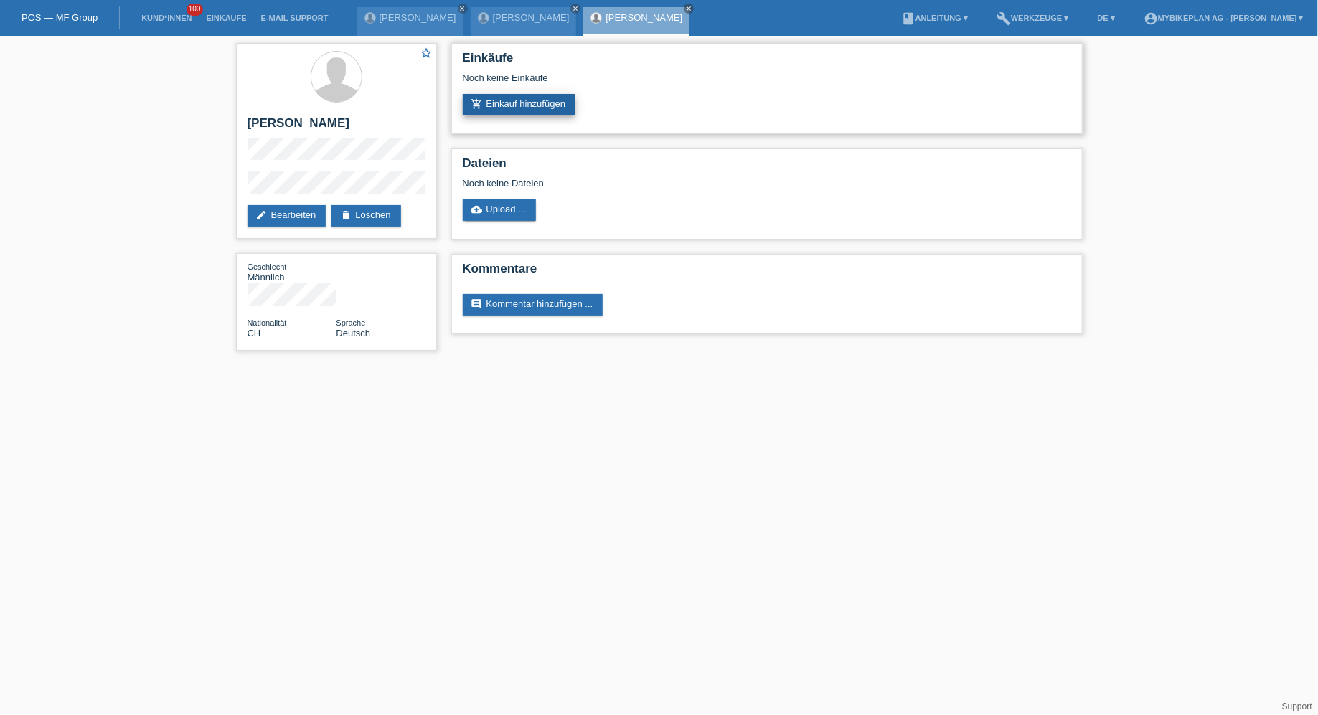
click at [509, 103] on link "add_shopping_cart Einkauf hinzufügen" at bounding box center [519, 105] width 113 height 22
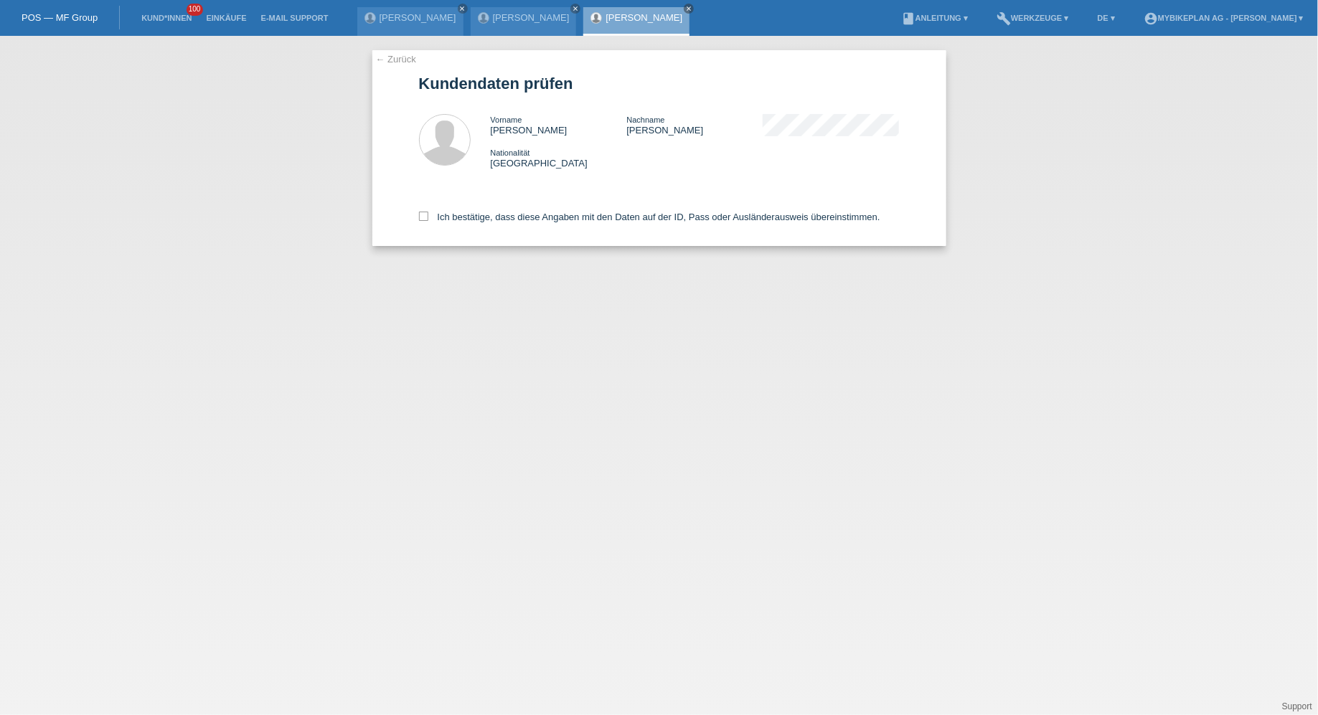
click at [473, 207] on div "Ich bestätige, dass diese Angaben mit den Daten auf der ID, Pass oder Ausländer…" at bounding box center [659, 214] width 481 height 63
click at [471, 222] on label "Ich bestätige, dass diese Angaben mit den Daten auf der ID, Pass oder Ausländer…" at bounding box center [649, 217] width 461 height 11
click at [428, 221] on input "Ich bestätige, dass diese Angaben mit den Daten auf der ID, Pass oder Ausländer…" at bounding box center [423, 216] width 9 height 9
checkbox input "true"
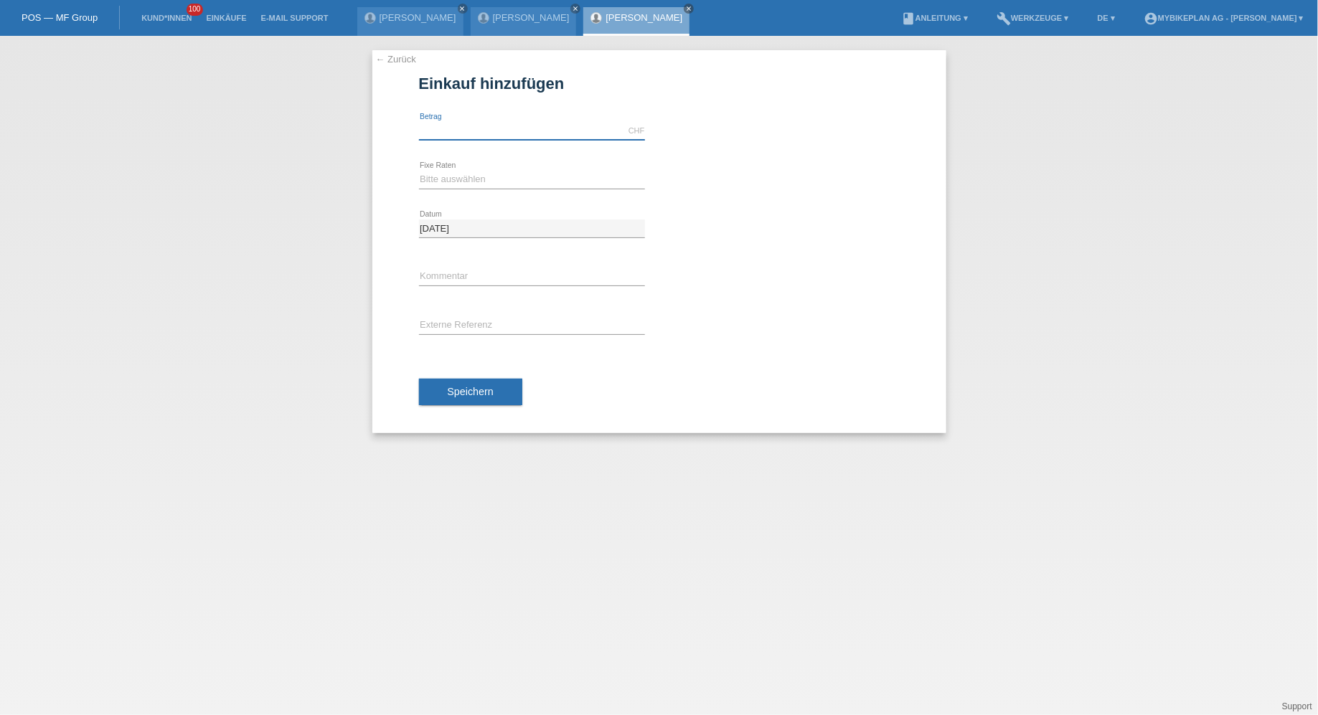
click at [471, 133] on input "text" at bounding box center [532, 131] width 226 height 18
type input "15000.00"
click at [460, 171] on select "Bitte auswählen 6 Raten 12 Raten 18 Raten 24 Raten 36 Raten 48 Raten" at bounding box center [532, 179] width 226 height 17
select select "488"
click at [419, 171] on select "Bitte auswählen 6 Raten 12 Raten 18 Raten 24 Raten 36 Raten 48 Raten" at bounding box center [532, 179] width 226 height 17
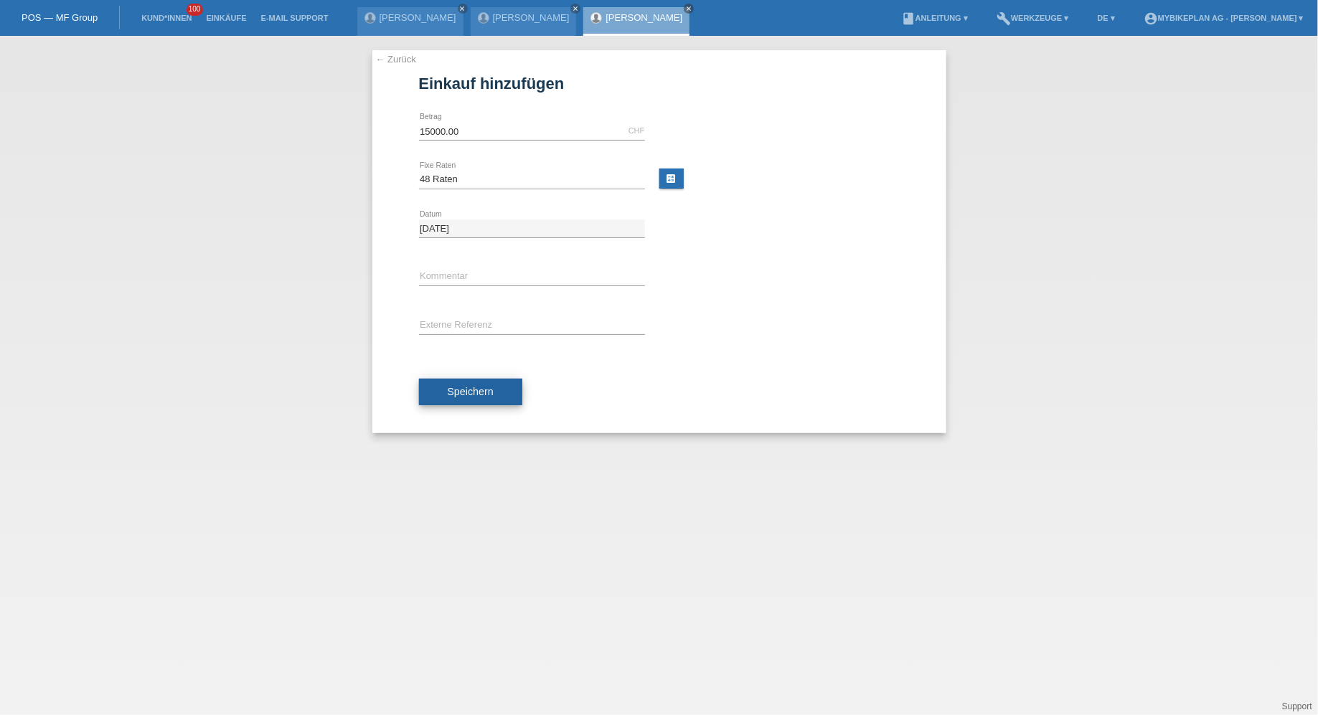
click at [456, 383] on button "Speichern" at bounding box center [470, 392] width 103 height 27
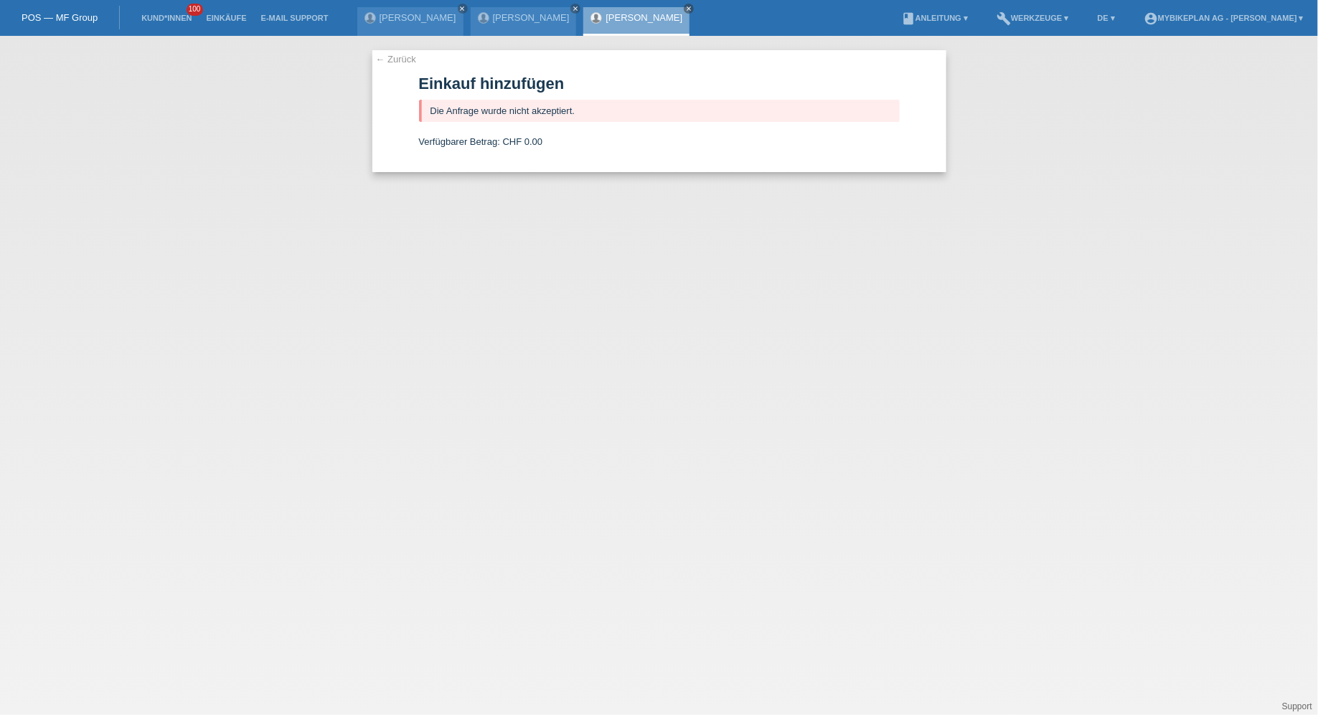
click at [155, 12] on li "Kund*innen 100" at bounding box center [166, 18] width 65 height 37
click at [161, 19] on link "Kund*innen" at bounding box center [166, 18] width 65 height 9
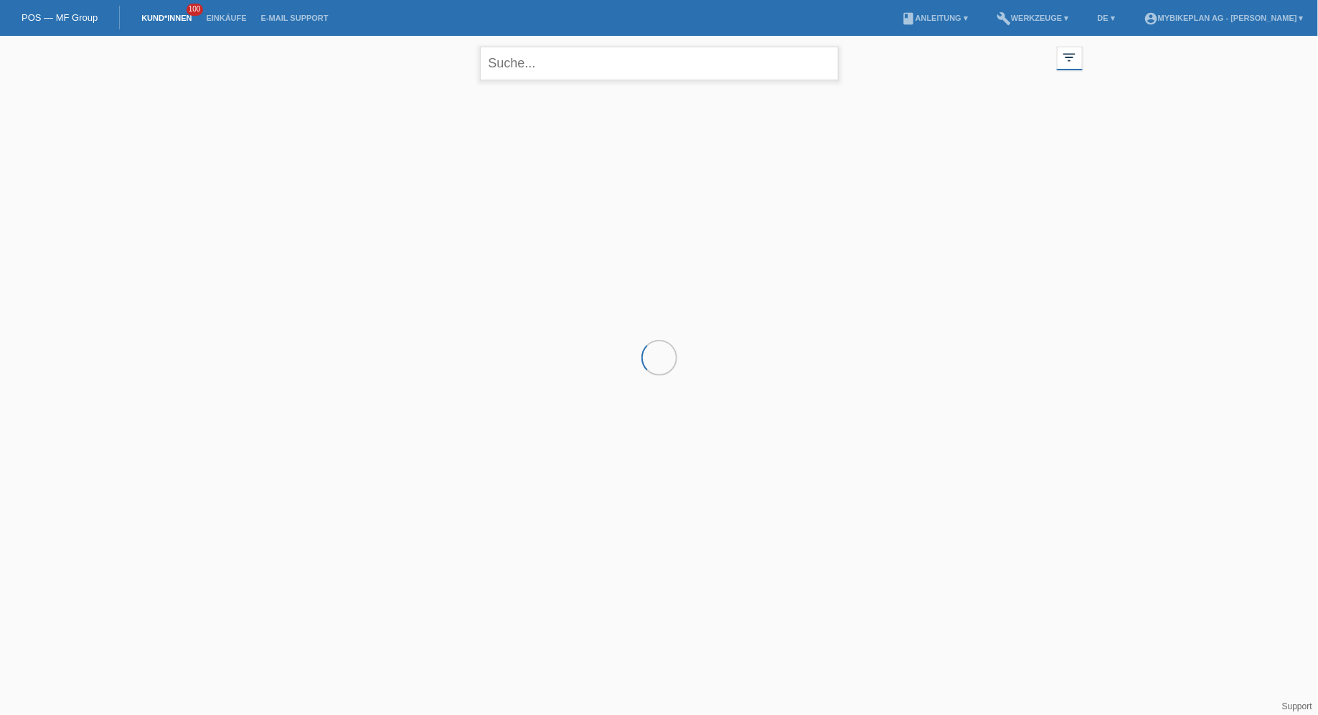
click at [643, 71] on input "text" at bounding box center [659, 64] width 359 height 34
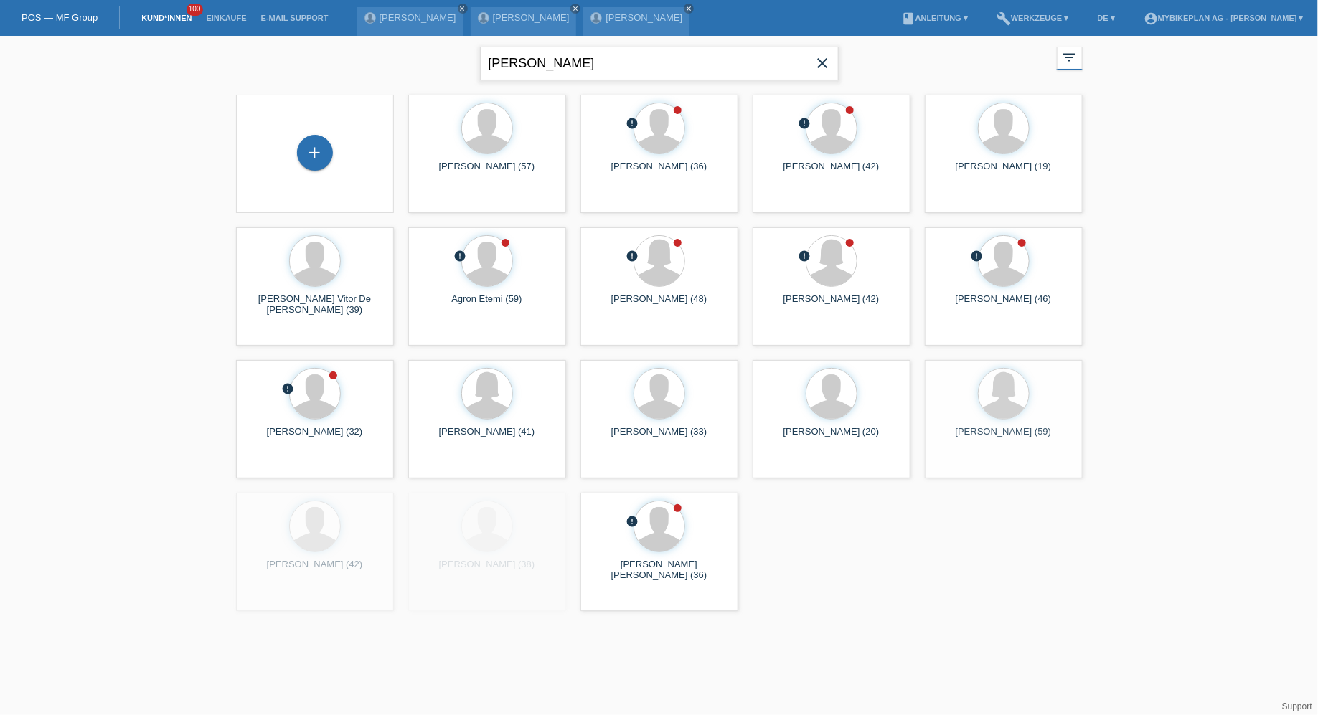
type input "[PERSON_NAME]"
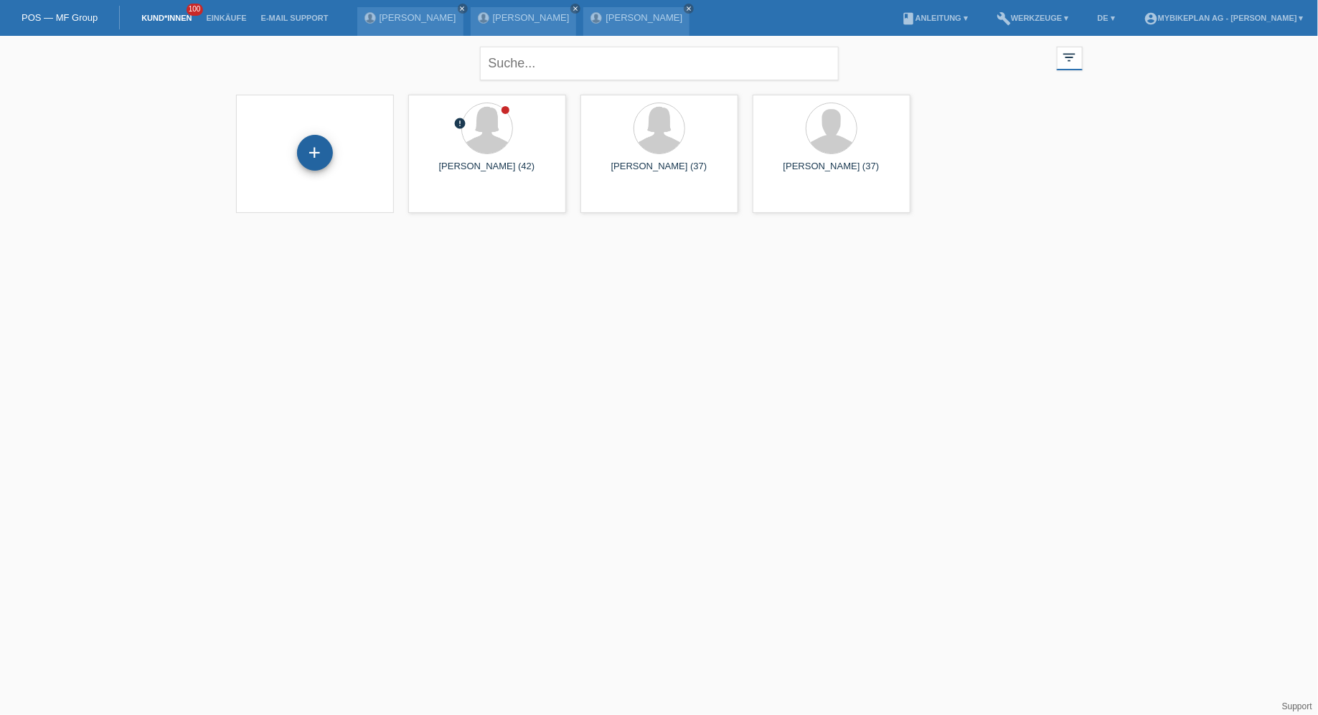
click at [303, 144] on div "+" at bounding box center [315, 153] width 36 height 36
click at [312, 144] on div "+" at bounding box center [315, 153] width 36 height 36
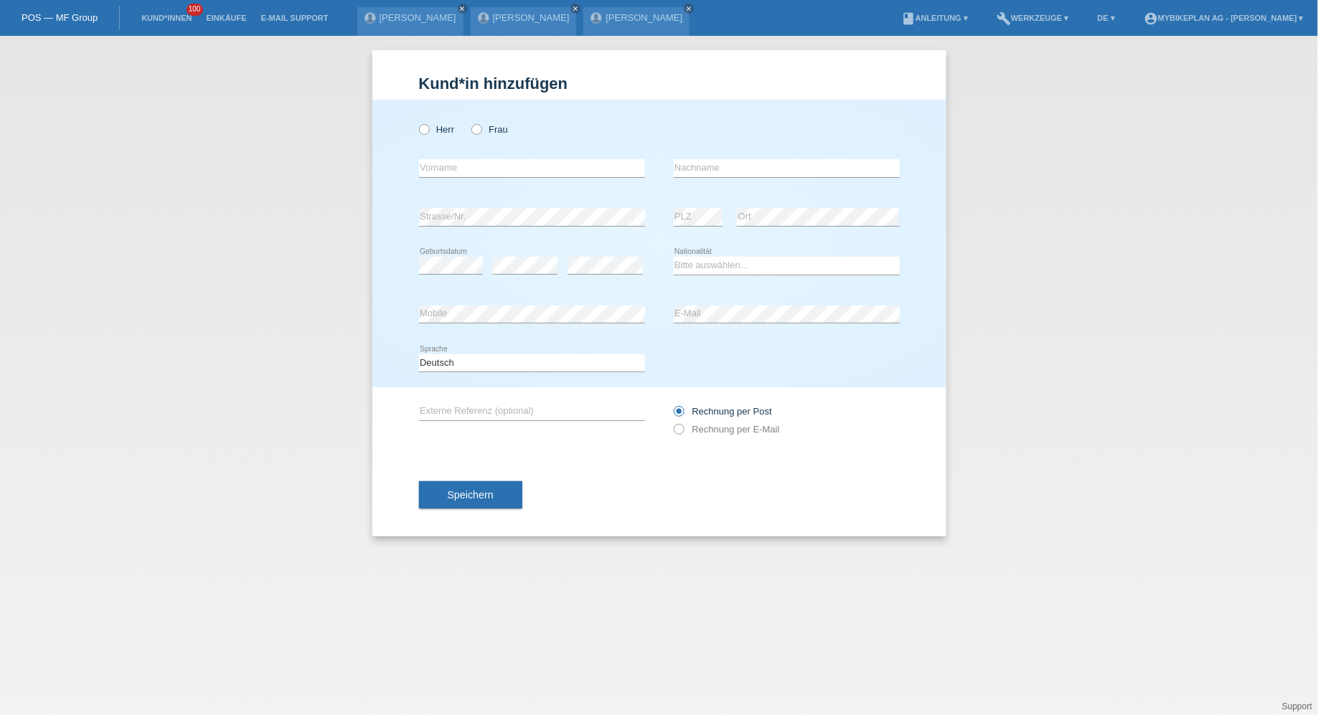
click at [417, 123] on div "Herr Frau error Vorname error" at bounding box center [659, 244] width 574 height 288
click at [433, 132] on label "Herr" at bounding box center [437, 129] width 36 height 11
click at [428, 132] on input "Herr" at bounding box center [423, 128] width 9 height 9
radio input "true"
click at [486, 162] on input "text" at bounding box center [532, 168] width 226 height 18
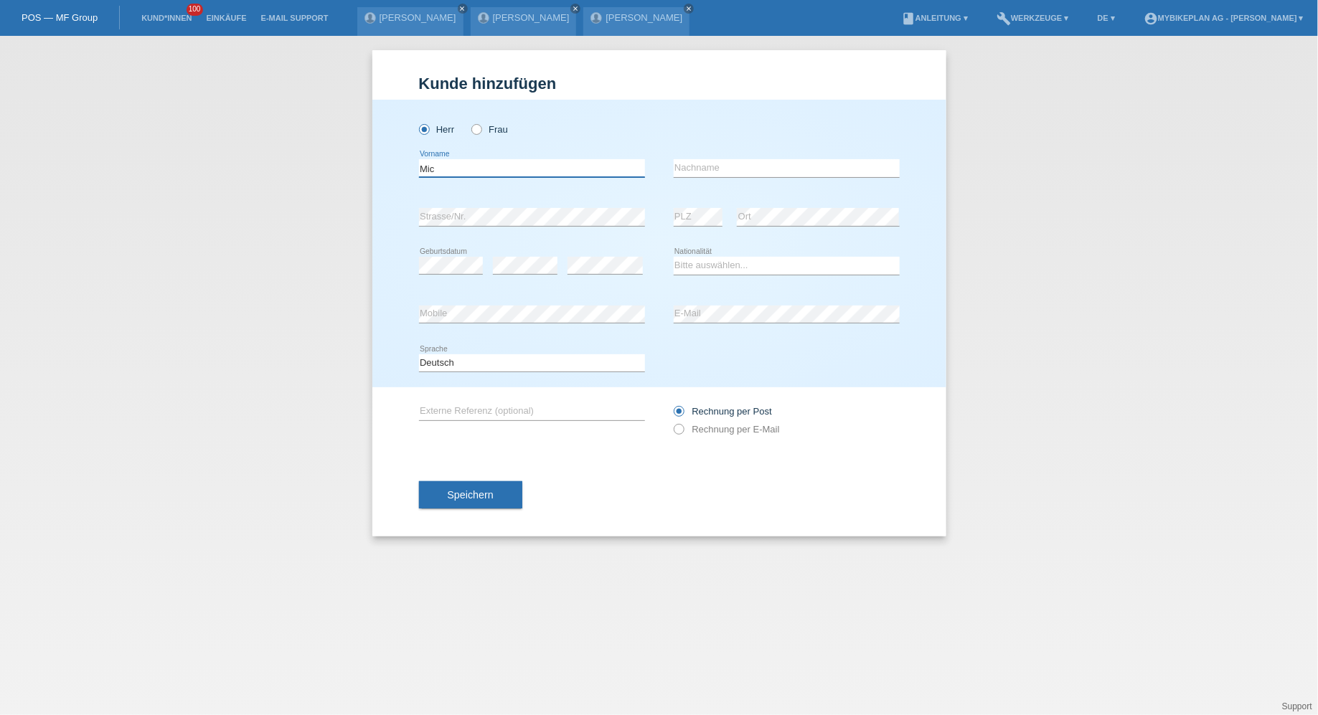
type input "[PERSON_NAME]"
select select "CH"
click at [723, 426] on label "Rechnung per E-Mail" at bounding box center [727, 429] width 106 height 11
click at [683, 426] on input "Rechnung per E-Mail" at bounding box center [678, 433] width 9 height 18
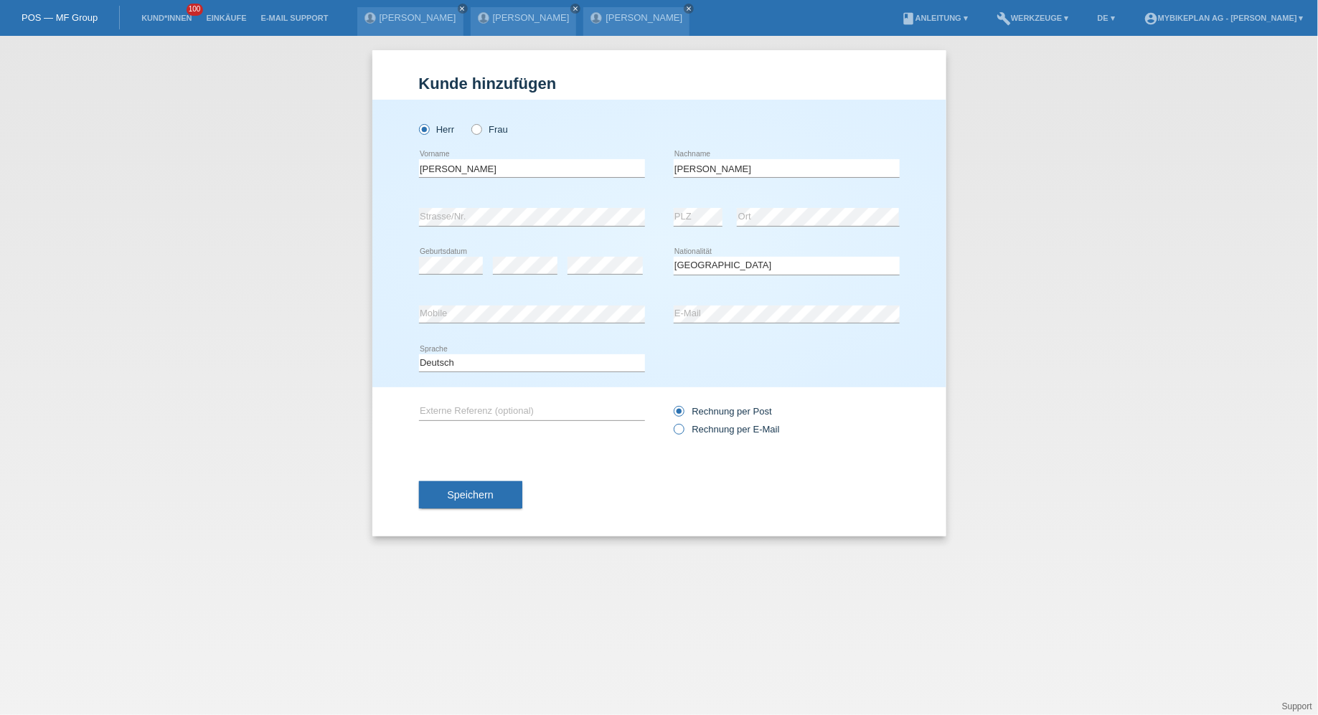
radio input "true"
click at [495, 473] on div "Speichern" at bounding box center [659, 494] width 481 height 83
click at [489, 496] on span "Speichern" at bounding box center [471, 494] width 46 height 11
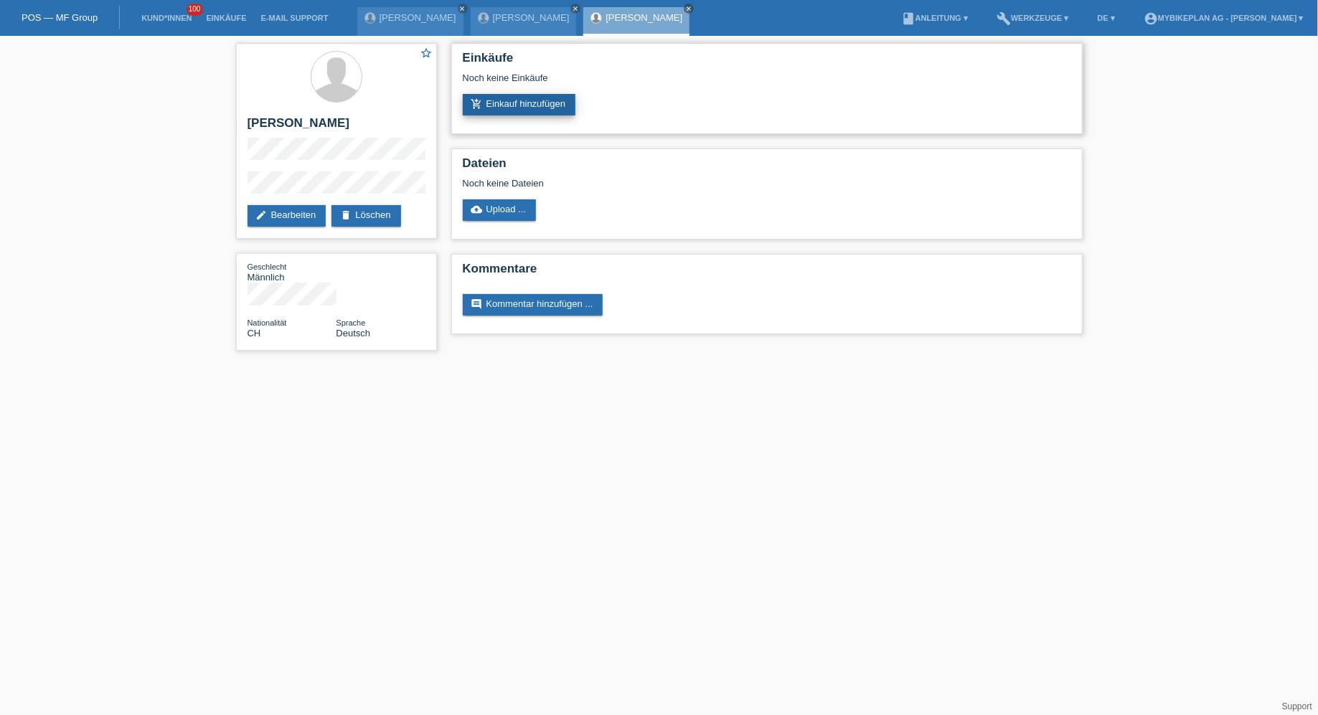
click at [522, 110] on link "add_shopping_cart Einkauf hinzufügen" at bounding box center [519, 105] width 113 height 22
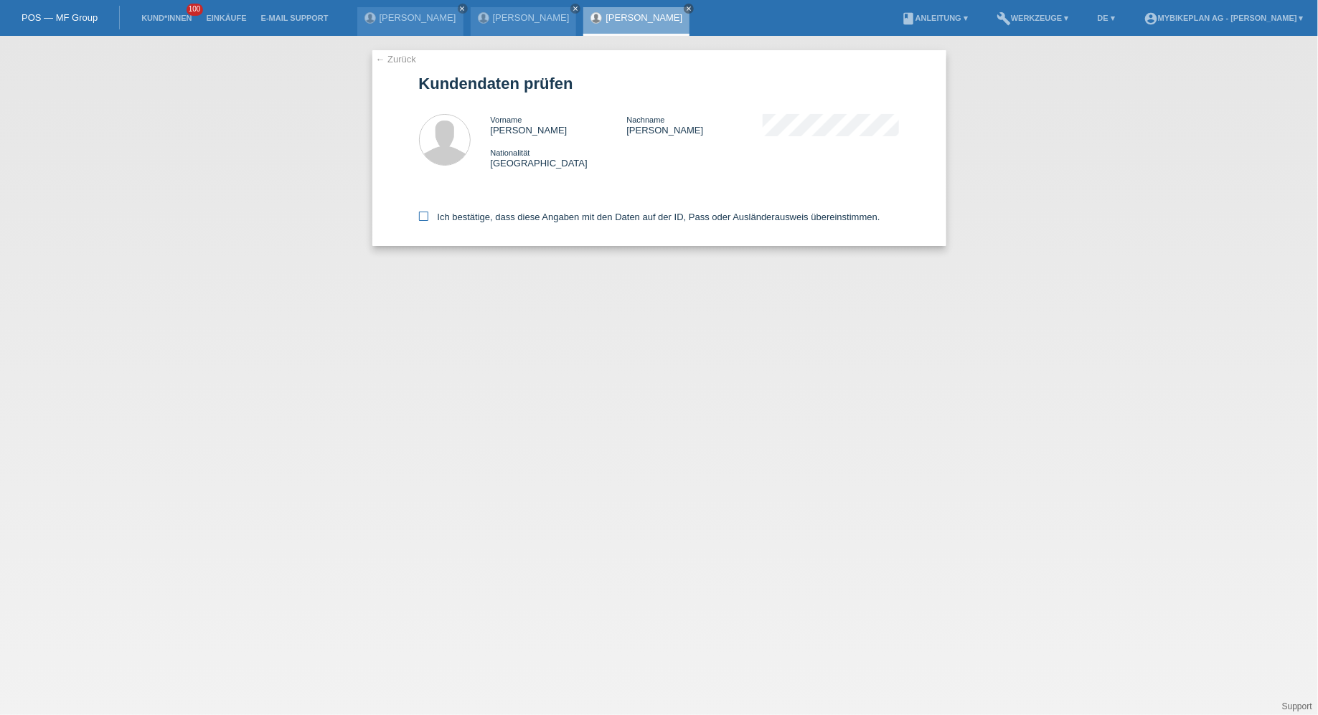
click at [487, 217] on label "Ich bestätige, dass diese Angaben mit den Daten auf der ID, Pass oder Ausländer…" at bounding box center [649, 217] width 461 height 11
click at [428, 217] on input "Ich bestätige, dass diese Angaben mit den Daten auf der ID, Pass oder Ausländer…" at bounding box center [423, 216] width 9 height 9
checkbox input "true"
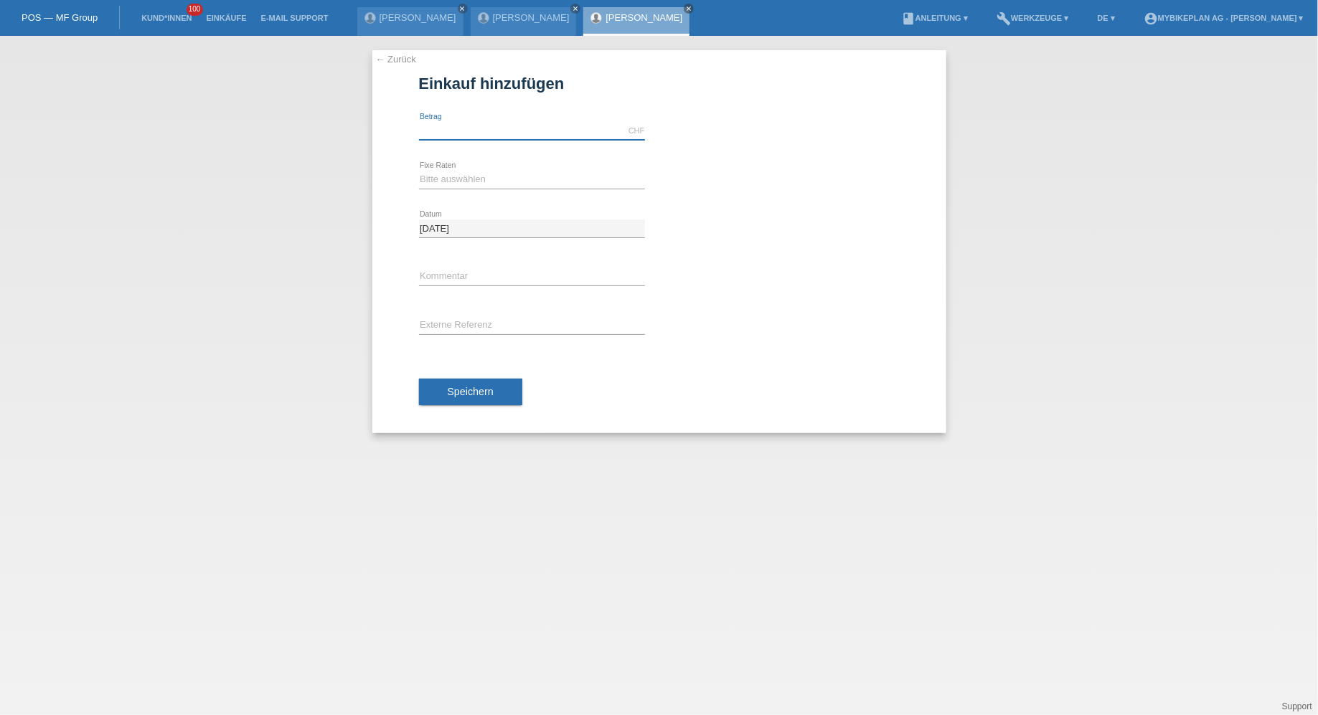
click at [462, 124] on input "text" at bounding box center [532, 131] width 226 height 18
type input "15000.00"
click at [471, 181] on select "Bitte auswählen 6 Raten 12 Raten 18 Raten 24 Raten 36 Raten 48 Raten" at bounding box center [532, 179] width 226 height 17
select select "488"
click at [419, 171] on select "Bitte auswählen 6 Raten 12 Raten 18 Raten 24 Raten 36 Raten 48 Raten" at bounding box center [532, 179] width 226 height 17
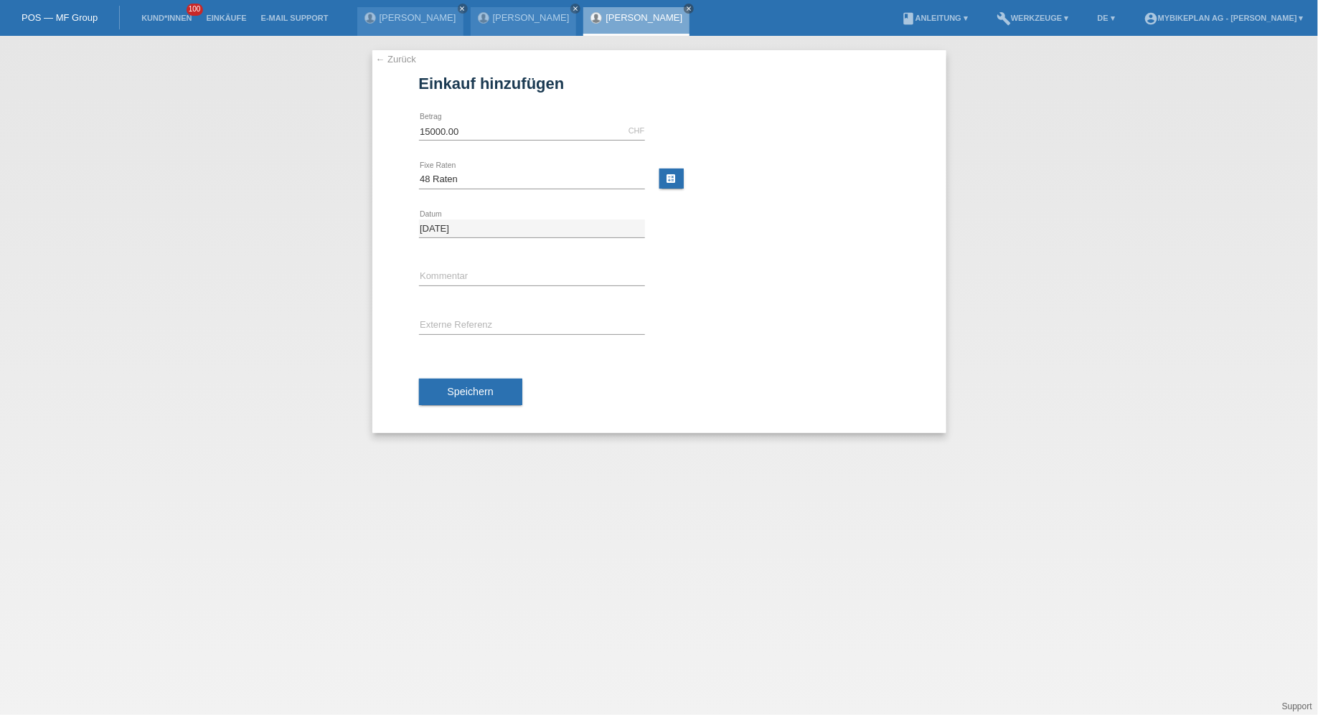
click at [464, 372] on div "Speichern" at bounding box center [659, 392] width 481 height 83
click at [464, 390] on span "Speichern" at bounding box center [471, 391] width 46 height 11
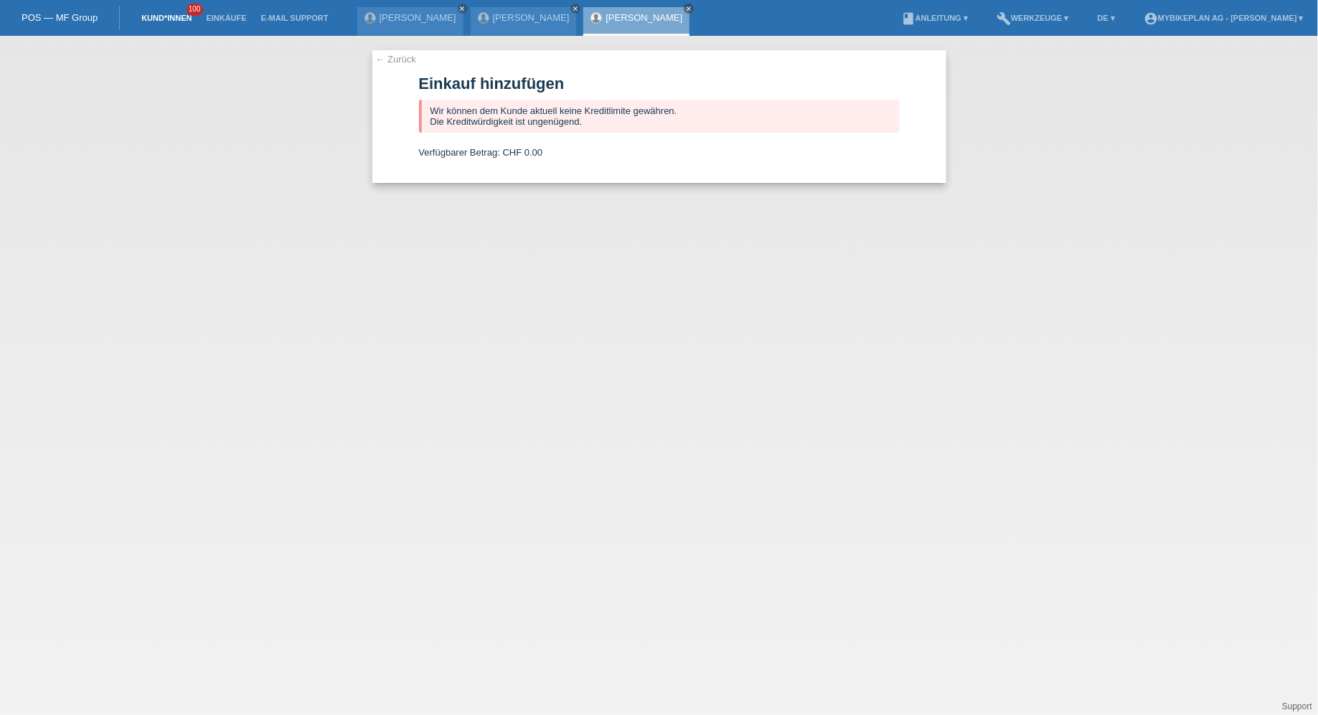
click at [161, 22] on link "Kund*innen" at bounding box center [166, 18] width 65 height 9
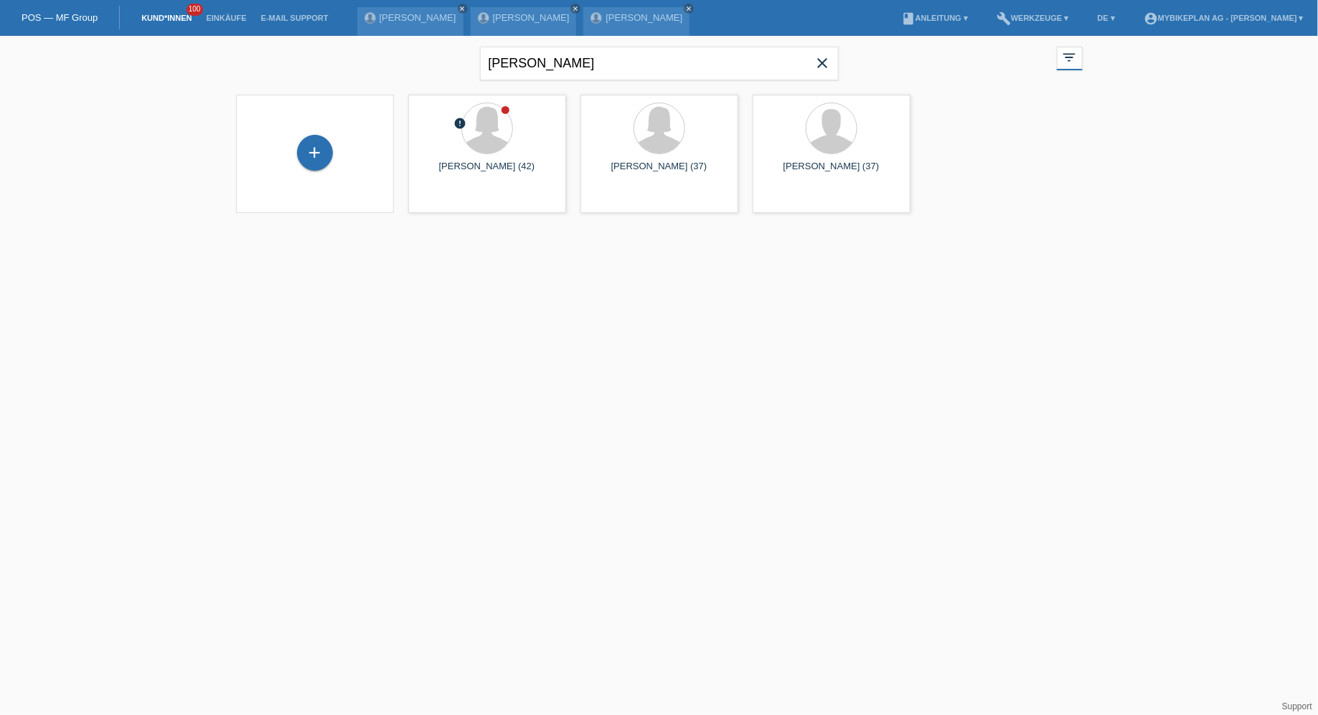
click at [829, 70] on icon "close" at bounding box center [822, 63] width 17 height 17
click at [317, 159] on div "+" at bounding box center [315, 153] width 36 height 36
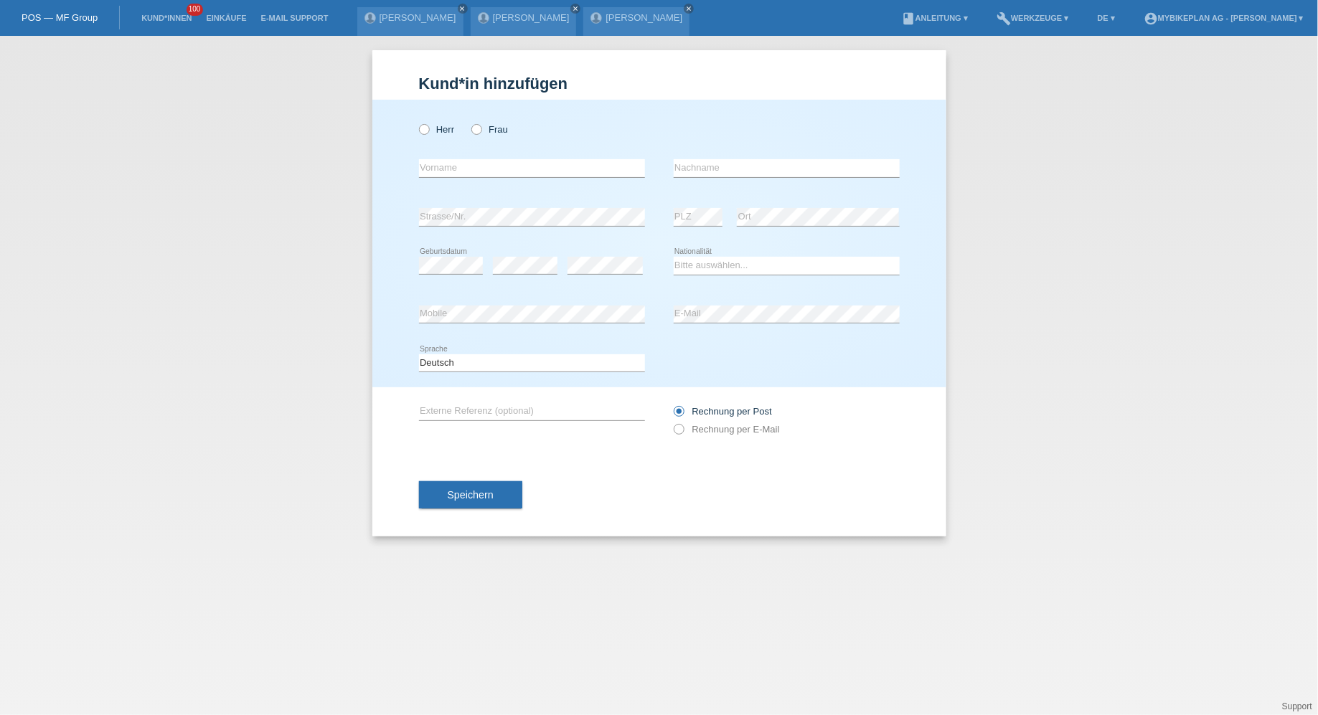
click at [442, 146] on div "error Vorname" at bounding box center [532, 168] width 226 height 49
click at [442, 133] on label "Herr" at bounding box center [437, 129] width 36 height 11
click at [428, 133] on input "Herr" at bounding box center [423, 128] width 9 height 9
radio input "true"
click at [449, 176] on input "text" at bounding box center [532, 168] width 226 height 18
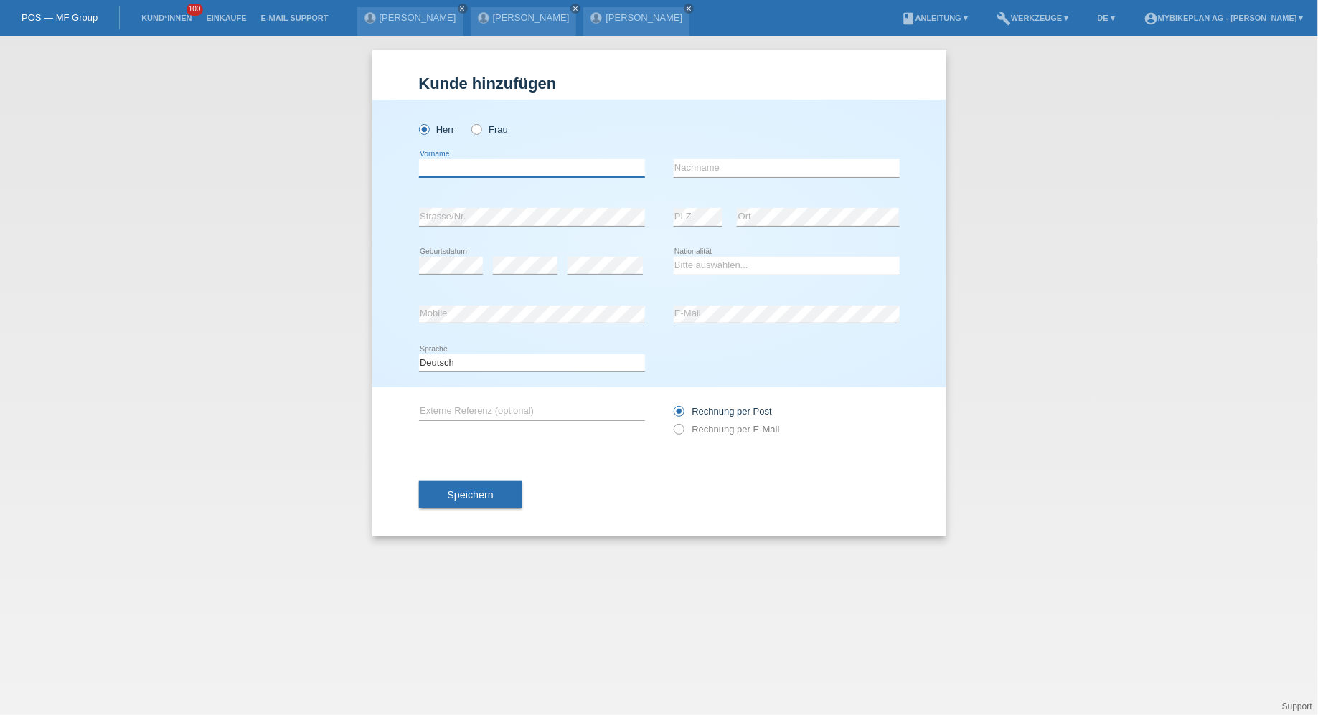
paste input "[PERSON_NAME]"
click at [469, 174] on input "[PERSON_NAME]" at bounding box center [532, 168] width 226 height 18
type input "Yuri"
paste input "Waldvogel"
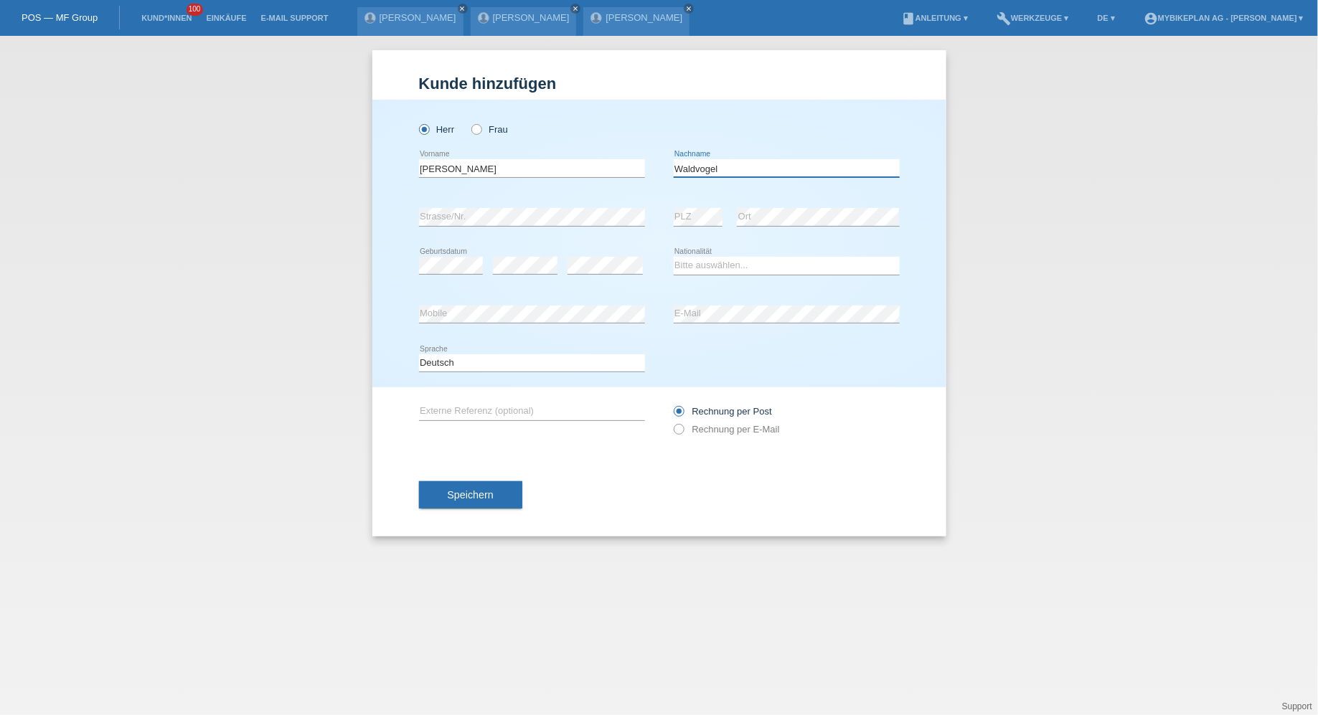
type input "Waldvogel"
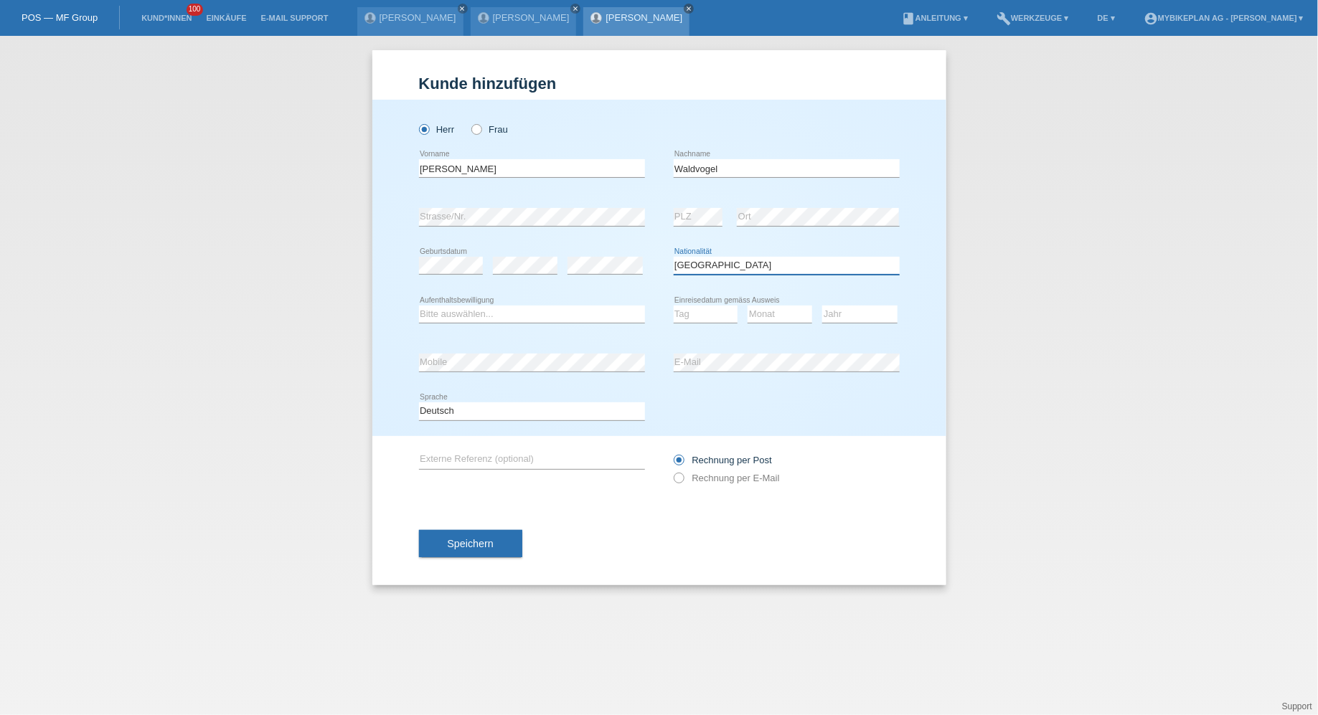
select select "CH"
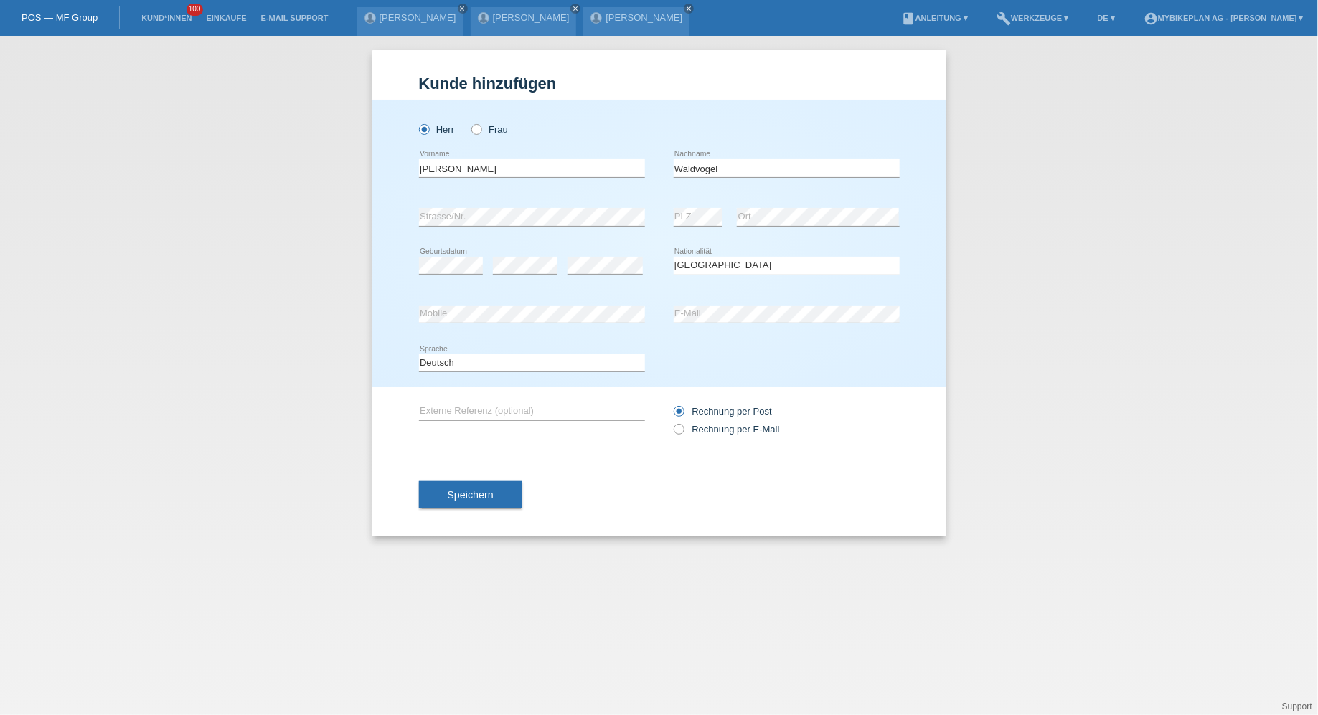
click at [710, 420] on div "Rechnung per Post Rechnung per E-Mail" at bounding box center [787, 420] width 226 height 36
click at [714, 425] on label "Rechnung per E-Mail" at bounding box center [727, 429] width 106 height 11
click at [683, 425] on input "Rechnung per E-Mail" at bounding box center [678, 433] width 9 height 18
radio input "true"
click at [464, 502] on button "Speichern" at bounding box center [470, 494] width 103 height 27
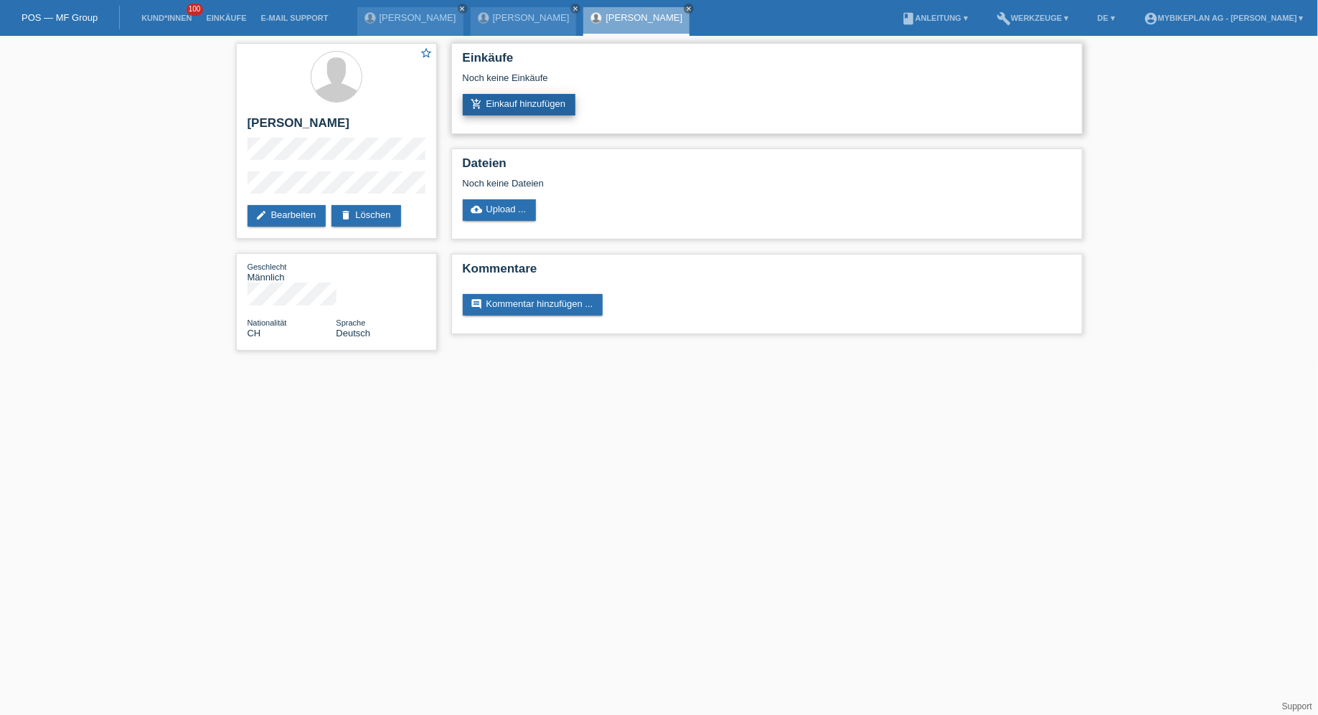
click at [501, 106] on link "add_shopping_cart Einkauf hinzufügen" at bounding box center [519, 105] width 113 height 22
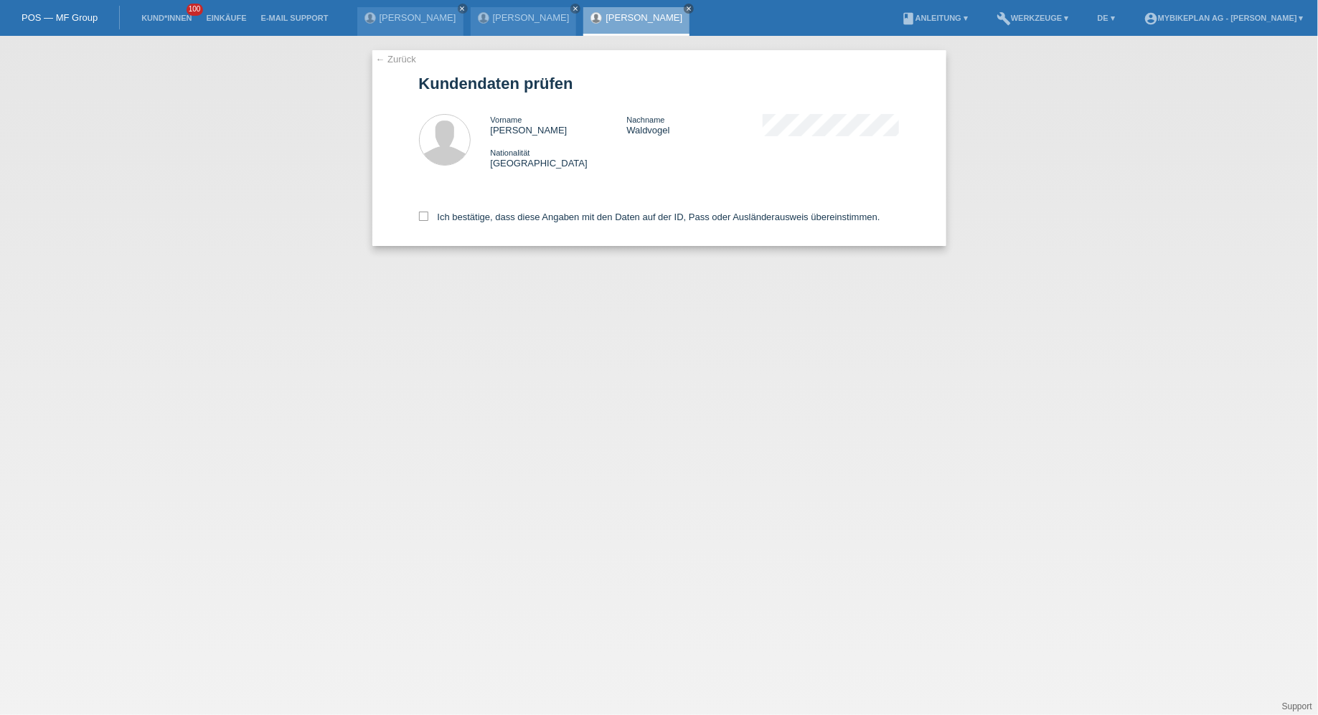
click at [499, 229] on div "Ich bestätige, dass diese Angaben mit den Daten auf der ID, Pass oder Ausländer…" at bounding box center [659, 214] width 481 height 63
click at [506, 214] on label "Ich bestätige, dass diese Angaben mit den Daten auf der ID, Pass oder Ausländer…" at bounding box center [649, 217] width 461 height 11
click at [428, 214] on input "Ich bestätige, dass diese Angaben mit den Daten auf der ID, Pass oder Ausländer…" at bounding box center [423, 216] width 9 height 9
checkbox input "true"
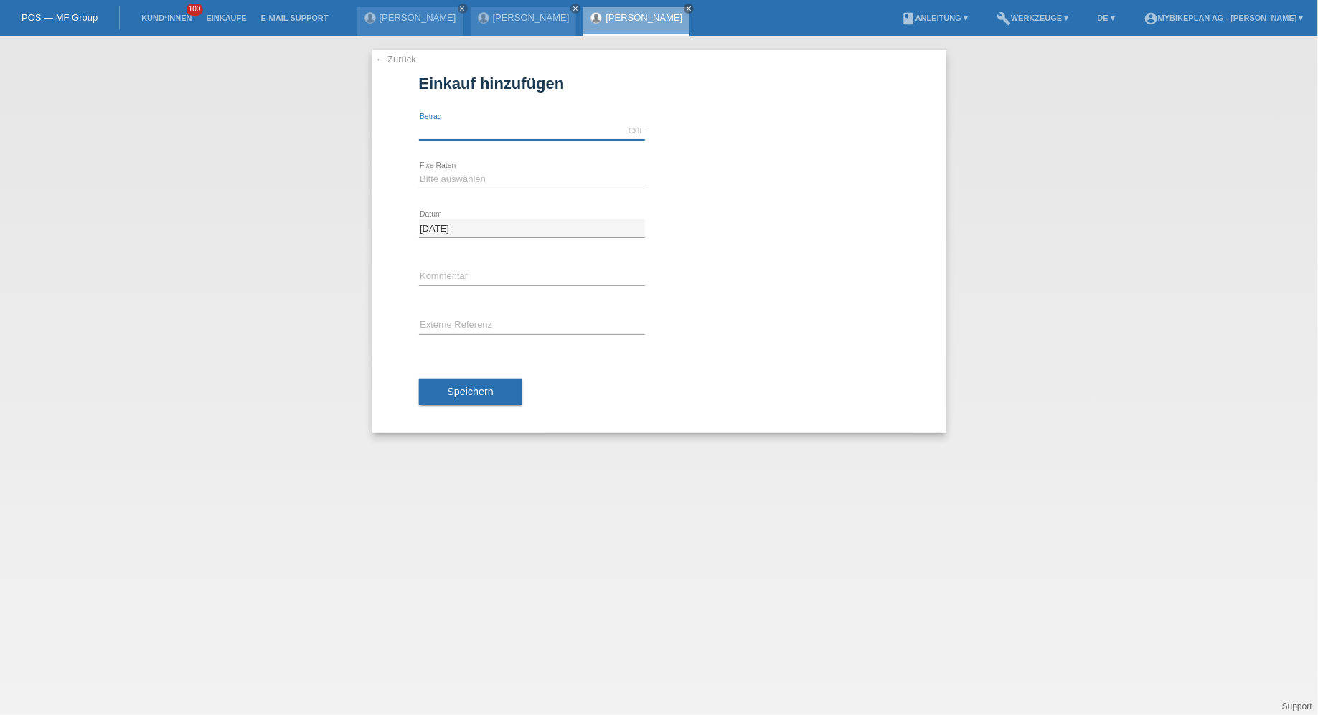
click at [498, 134] on input "text" at bounding box center [532, 131] width 226 height 18
type input "15000.00"
click at [451, 178] on select "Bitte auswählen 6 Raten 12 Raten 18 Raten 24 Raten 36 Raten 48 Raten" at bounding box center [532, 179] width 226 height 17
select select "488"
click at [419, 171] on select "Bitte auswählen 6 Raten 12 Raten 18 Raten 24 Raten 36 Raten 48 Raten" at bounding box center [532, 179] width 226 height 17
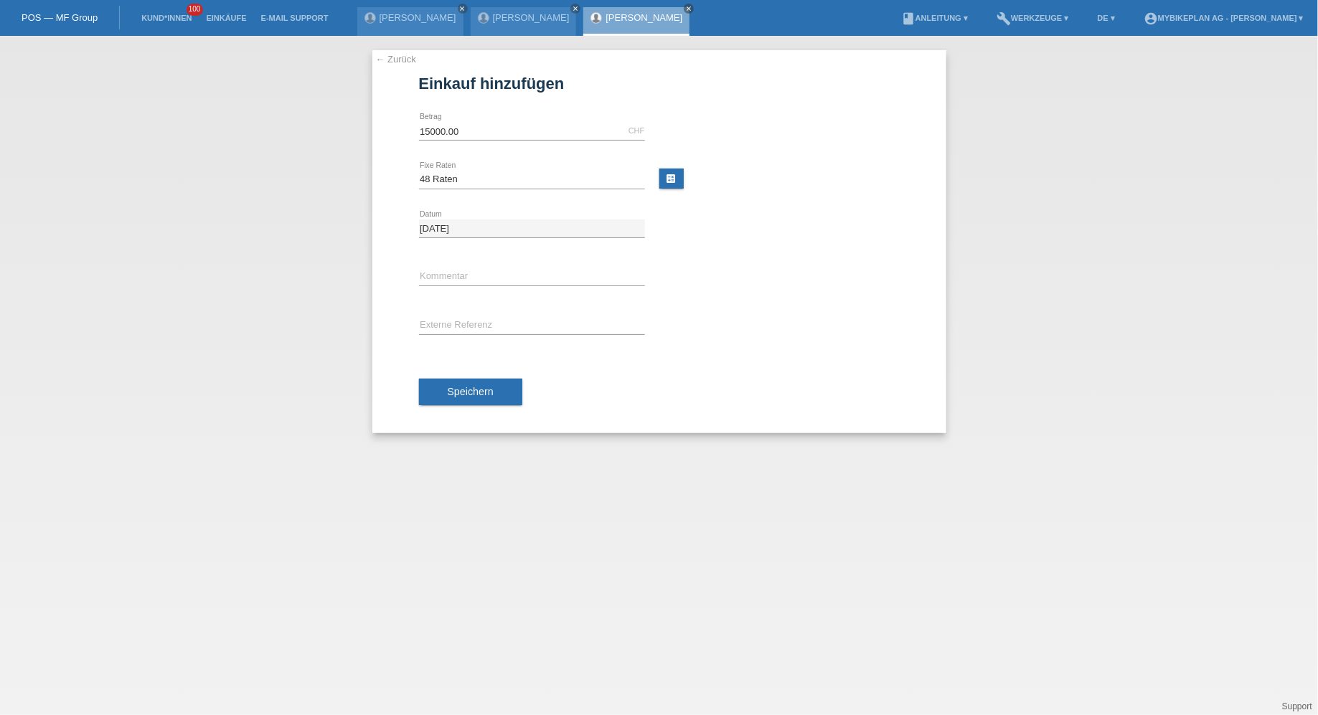
click at [473, 416] on div "Speichern" at bounding box center [659, 392] width 481 height 83
click at [473, 387] on span "Speichern" at bounding box center [471, 391] width 46 height 11
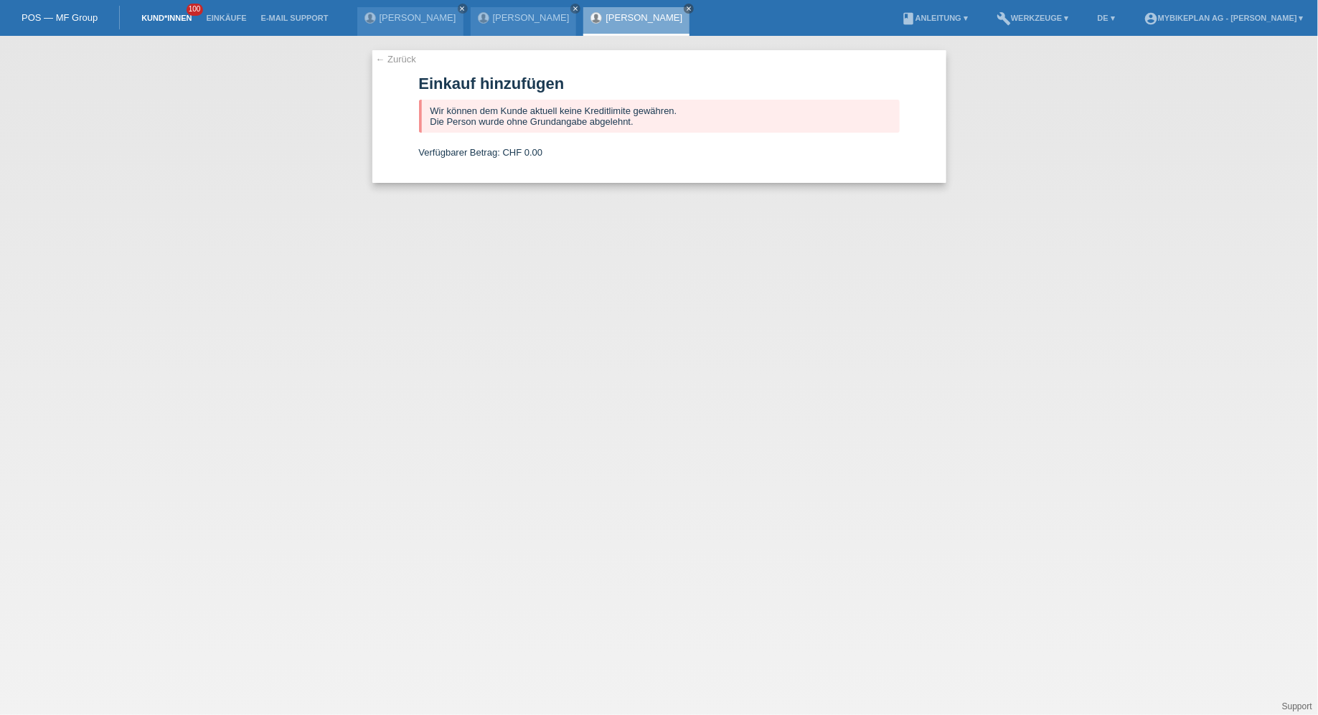
click at [157, 22] on link "Kund*innen" at bounding box center [166, 18] width 65 height 9
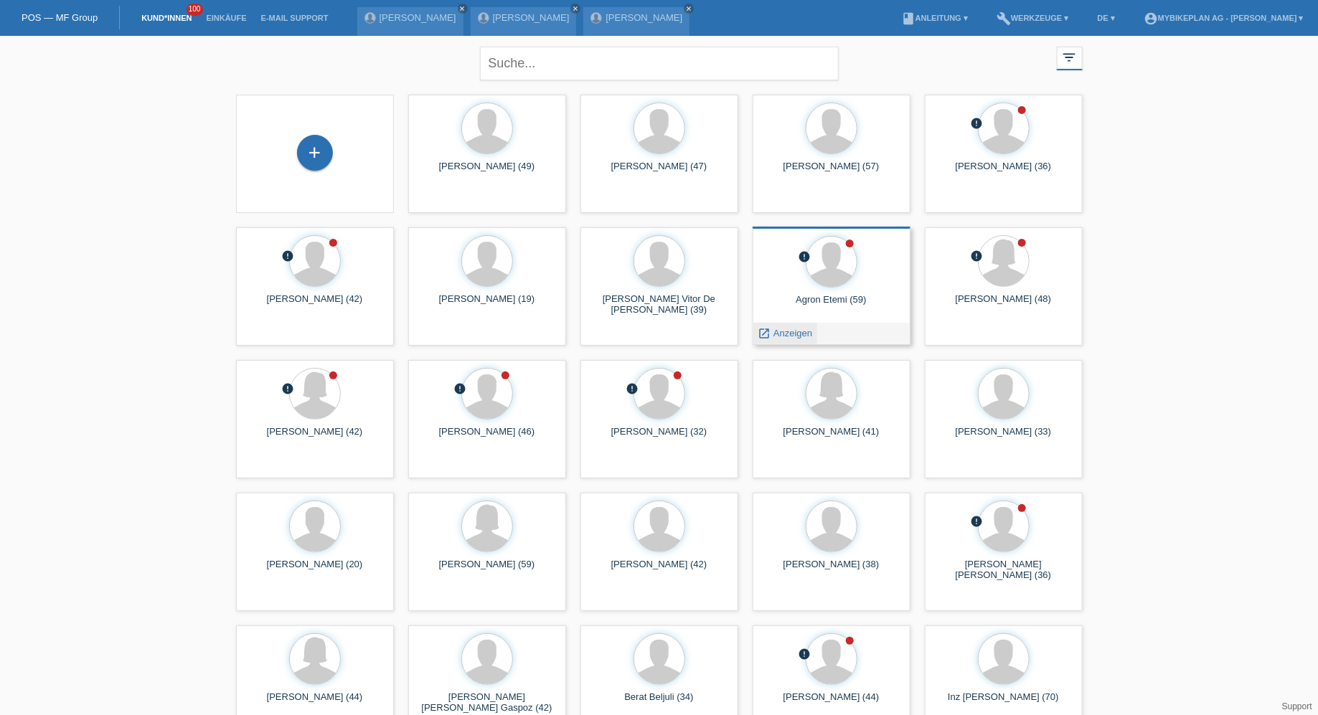
click at [787, 326] on div "launch Anzeigen" at bounding box center [785, 334] width 65 height 22
click at [786, 334] on span "Anzeigen" at bounding box center [792, 333] width 39 height 11
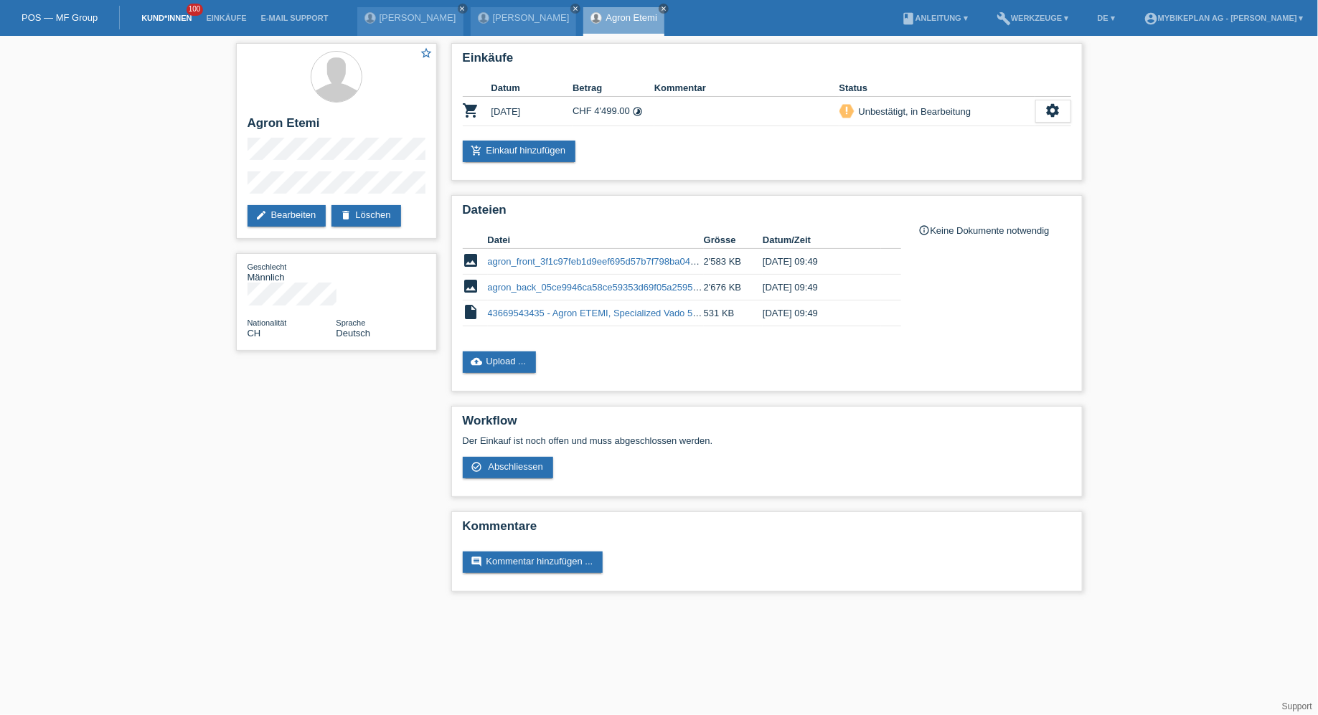
click at [162, 17] on link "Kund*innen" at bounding box center [166, 18] width 65 height 9
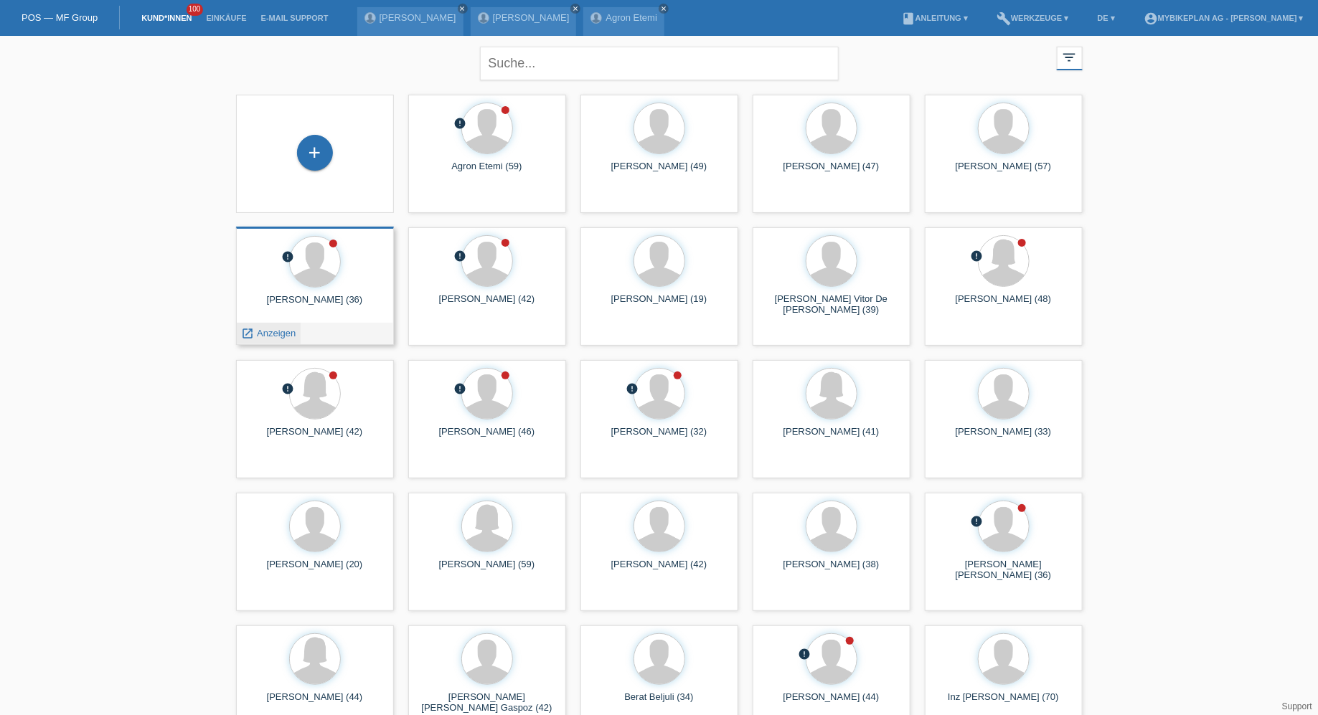
click at [274, 334] on span "Anzeigen" at bounding box center [276, 333] width 39 height 11
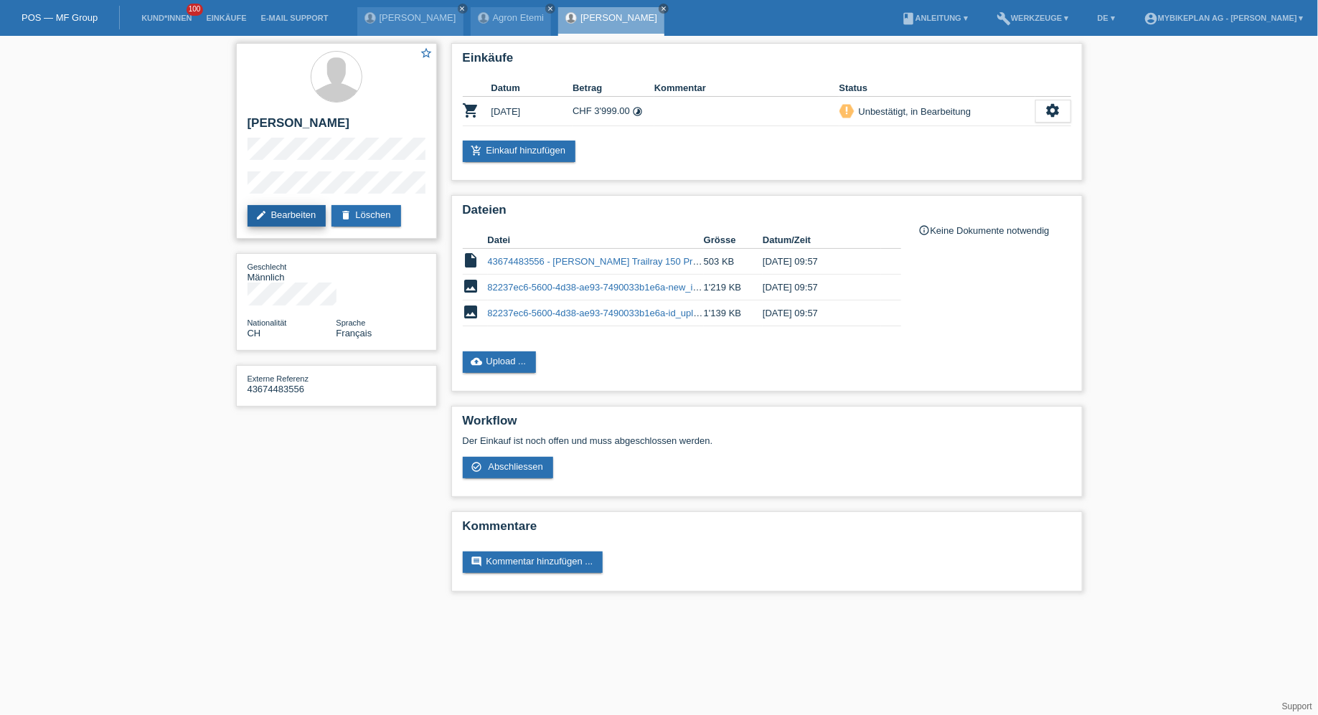
click at [291, 224] on link "edit Bearbeiten" at bounding box center [286, 216] width 79 height 22
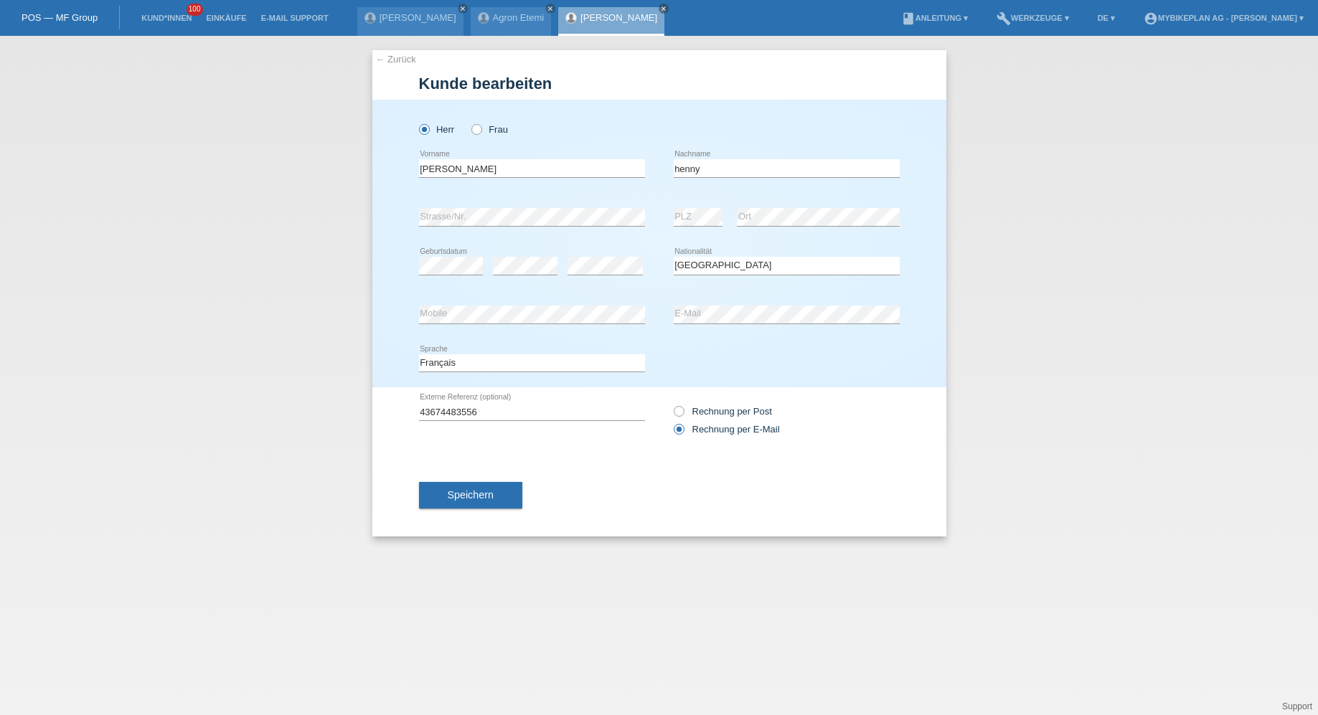
select select "CH"
click at [539, 166] on input "[PERSON_NAME]" at bounding box center [532, 168] width 226 height 18
type input "[PERSON_NAME]"
click at [461, 484] on button "Speichern" at bounding box center [470, 494] width 103 height 27
